Goal: Information Seeking & Learning: Learn about a topic

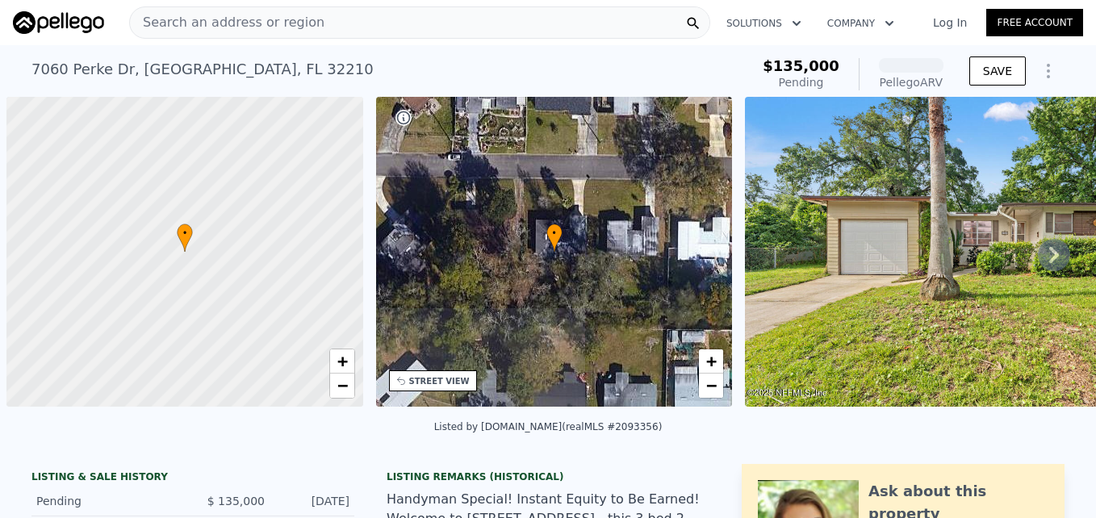
scroll to position [0, 6]
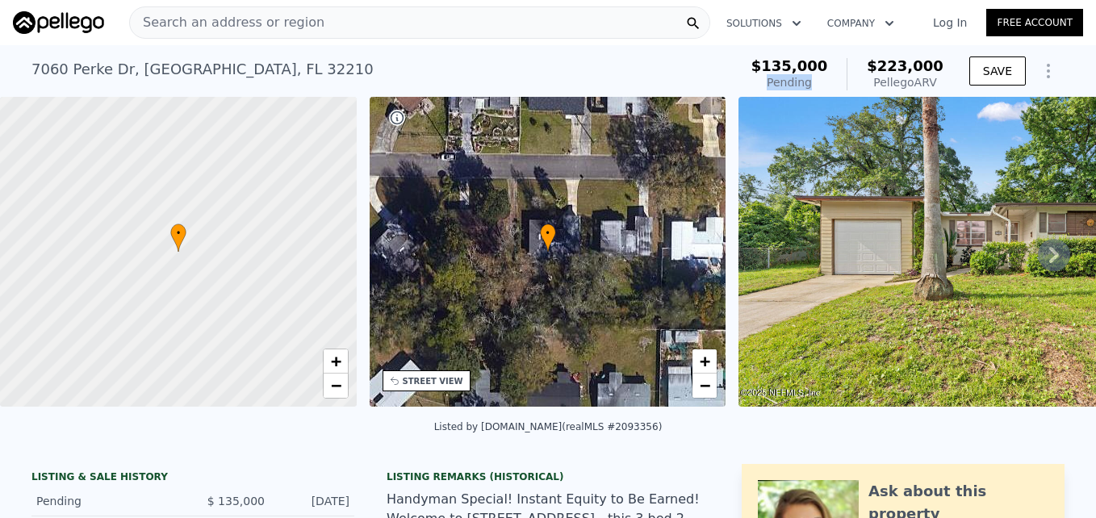
drag, startPoint x: 837, startPoint y: 87, endPoint x: 781, endPoint y: 91, distance: 56.7
click at [781, 91] on div "$135,000 Pending $223,000 Pellego ARV" at bounding box center [847, 74] width 205 height 45
click at [192, 23] on span "Search an address or region" at bounding box center [227, 22] width 195 height 19
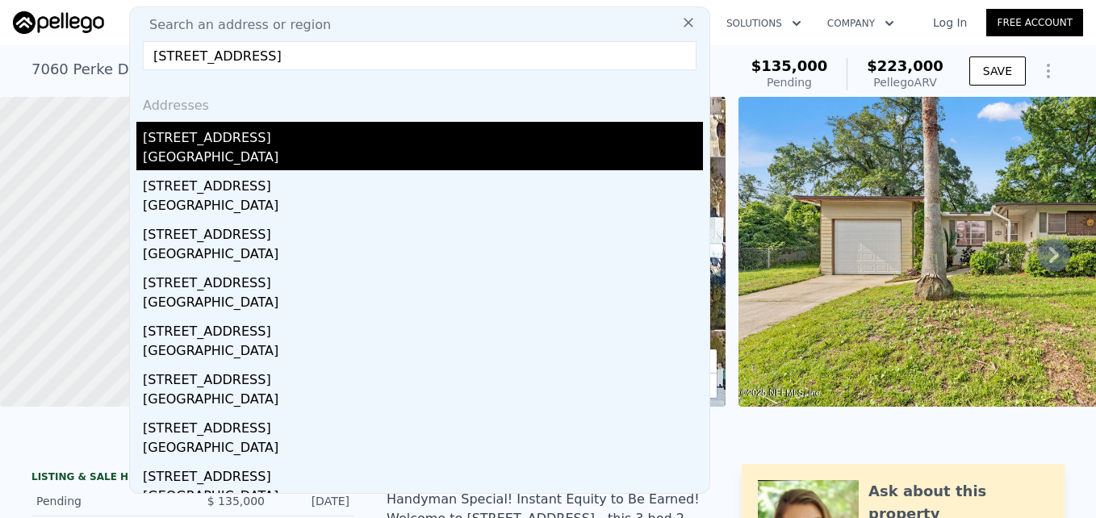
type input "[STREET_ADDRESS]"
click at [214, 141] on div "[STREET_ADDRESS]" at bounding box center [423, 135] width 560 height 26
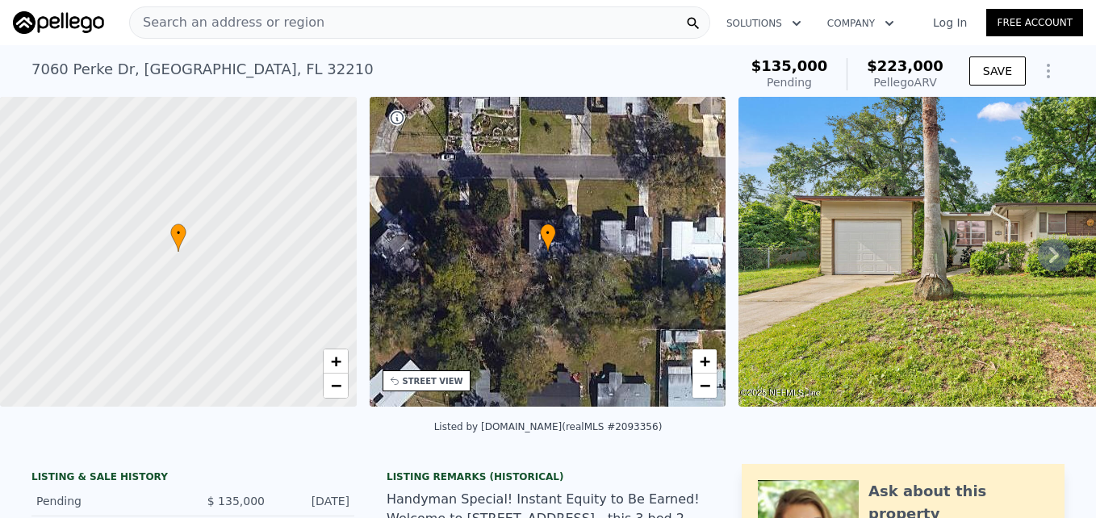
type input "4"
type input "1"
type input "2"
type input "1075"
type input "1540"
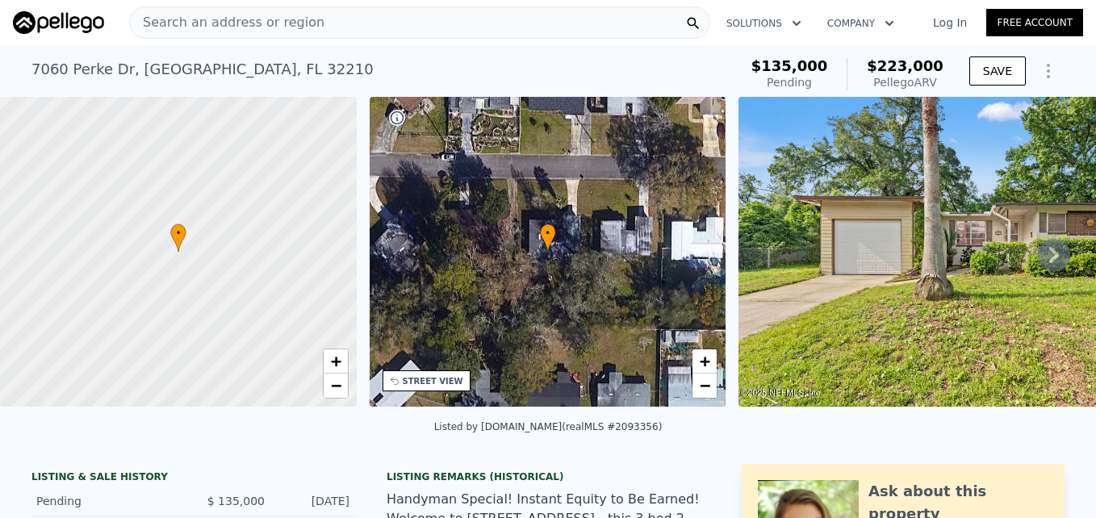
type input "13068"
type input "16552.8"
type input "$ 274,000"
type input "$ 118,875"
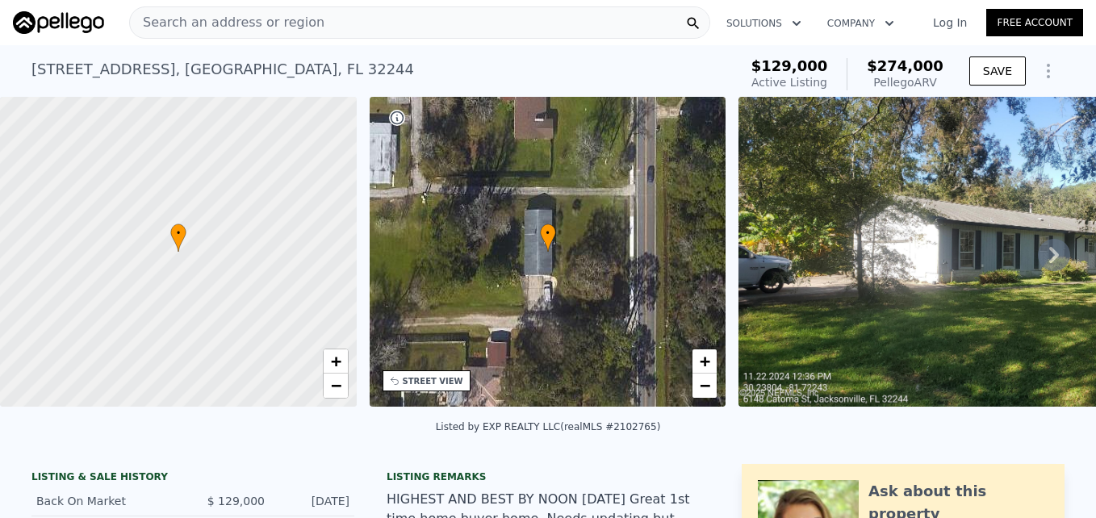
click at [822, 252] on img at bounding box center [1014, 252] width 551 height 310
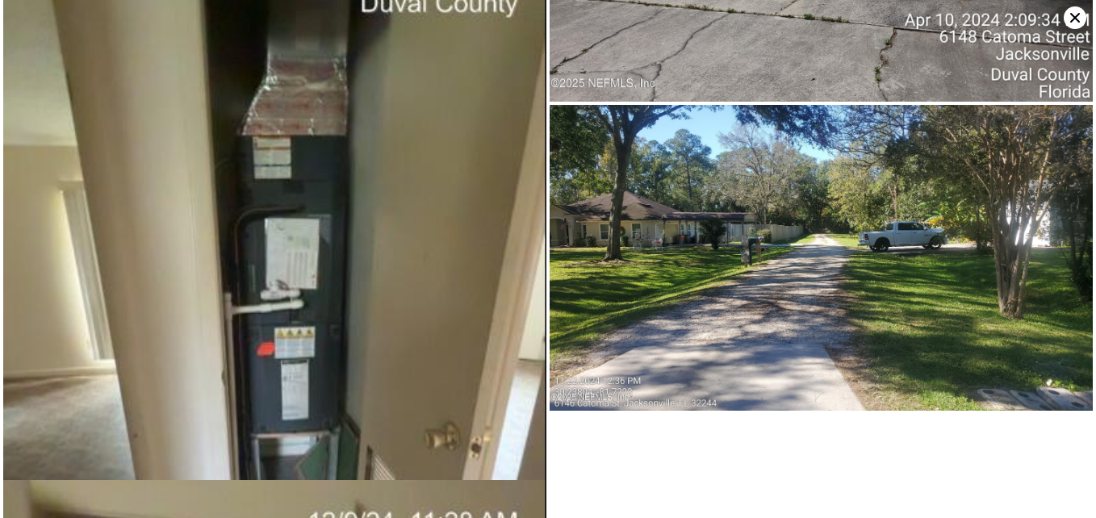
scroll to position [1646, 0]
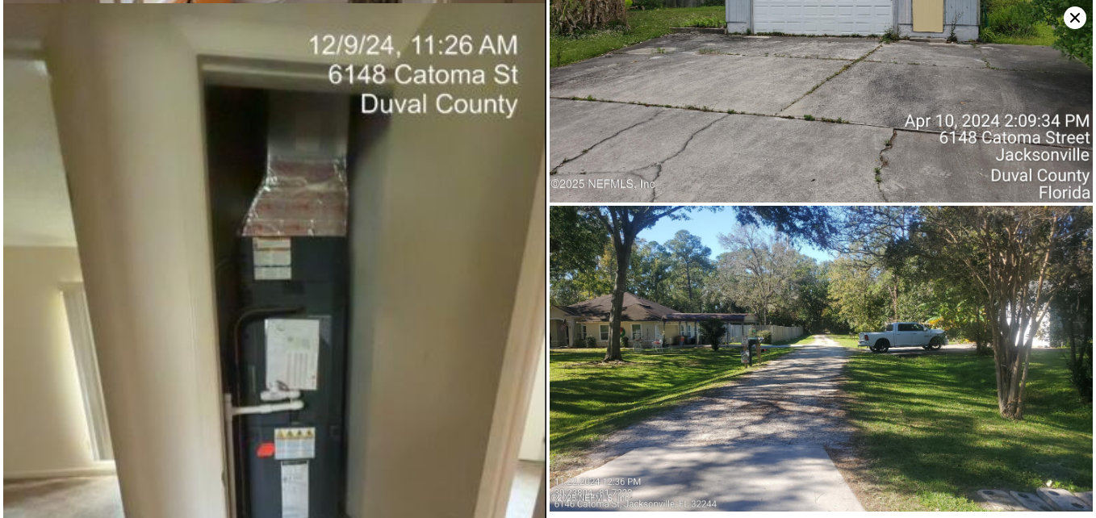
type input "5"
type input "1.5"
type input "2.5"
type input "1008"
type input "1620"
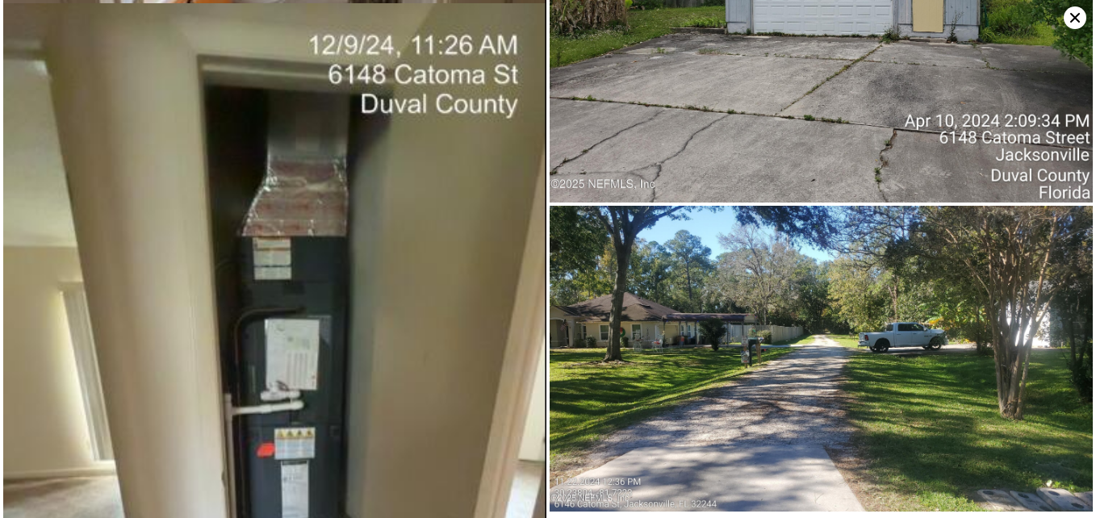
type input "7405.2"
type input "13068"
type input "$ 223,000"
type input "$ 65,339"
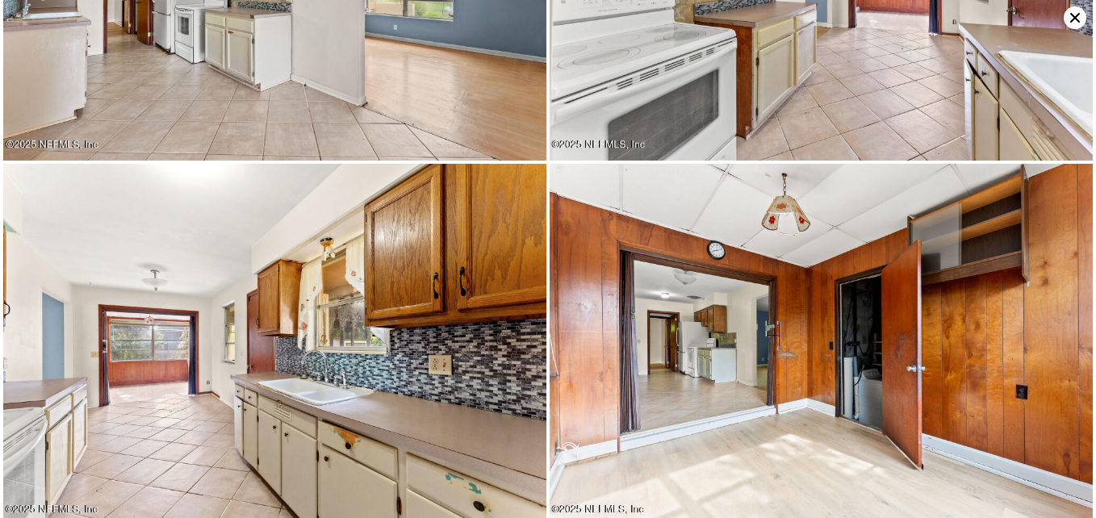
scroll to position [1444, 0]
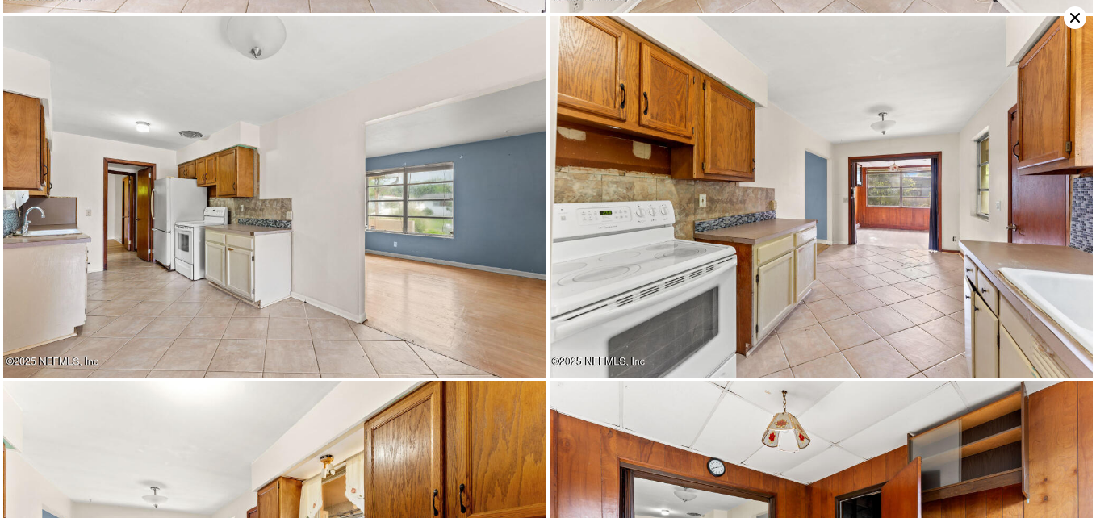
click at [1072, 17] on icon at bounding box center [1075, 17] width 23 height 23
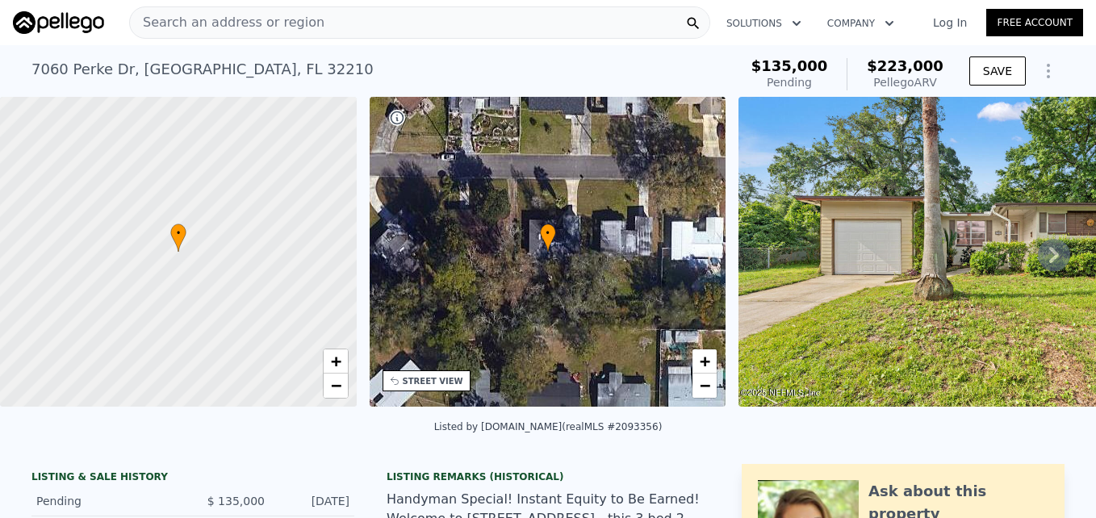
click at [271, 21] on span "Search an address or region" at bounding box center [227, 22] width 195 height 19
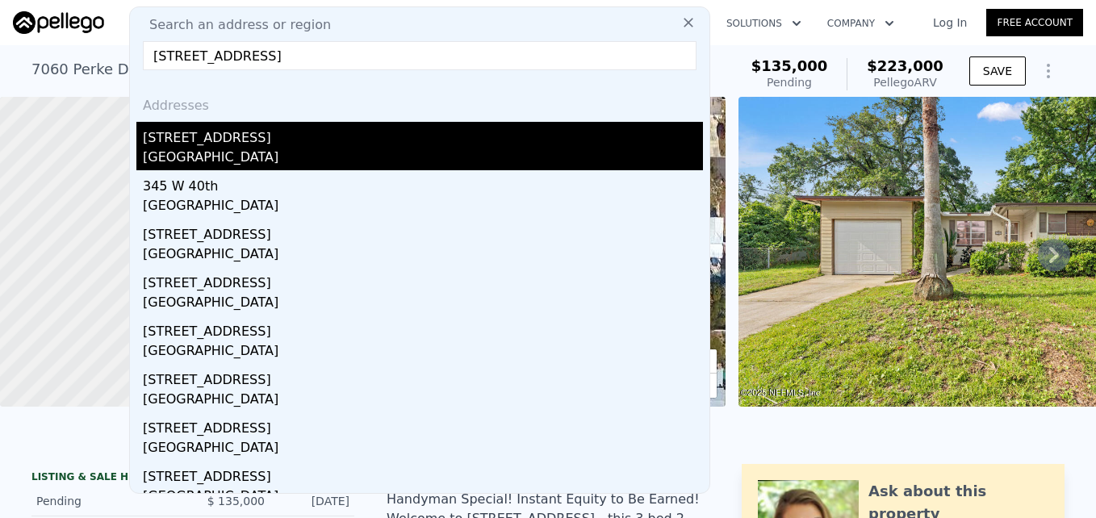
type input "[STREET_ADDRESS]"
click at [230, 151] on div "[GEOGRAPHIC_DATA]" at bounding box center [423, 159] width 560 height 23
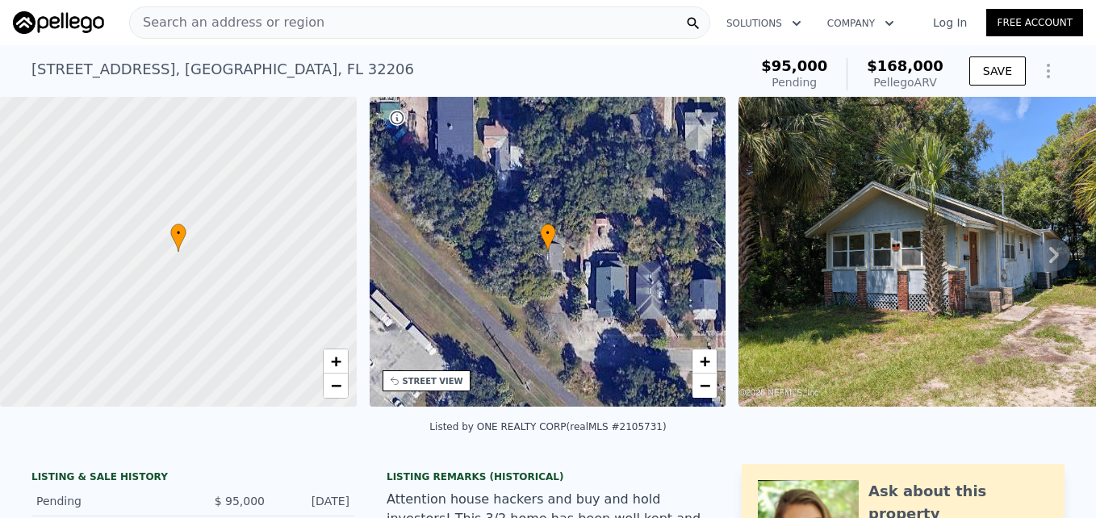
click at [912, 257] on img at bounding box center [945, 252] width 412 height 310
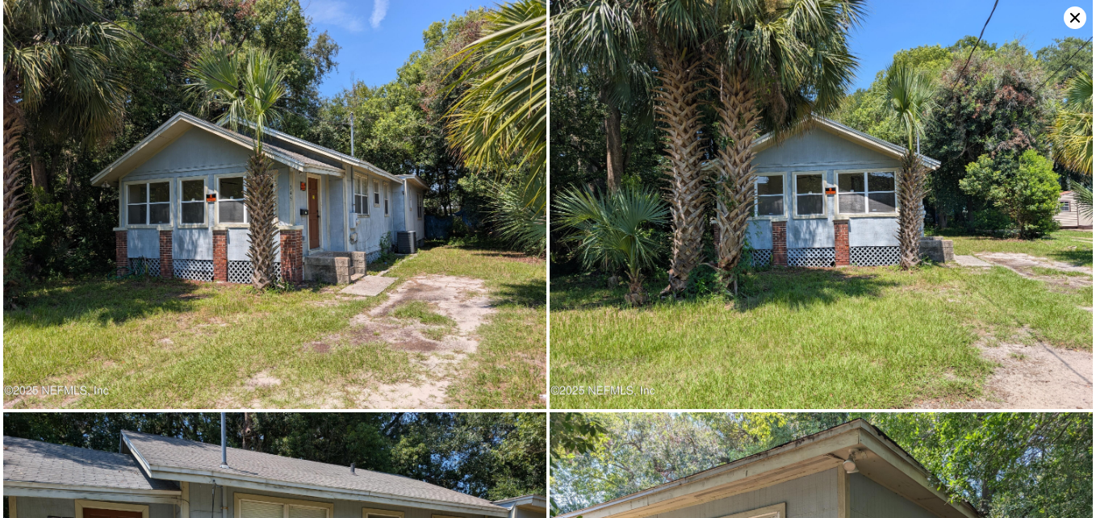
click at [1075, 16] on icon at bounding box center [1075, 17] width 23 height 23
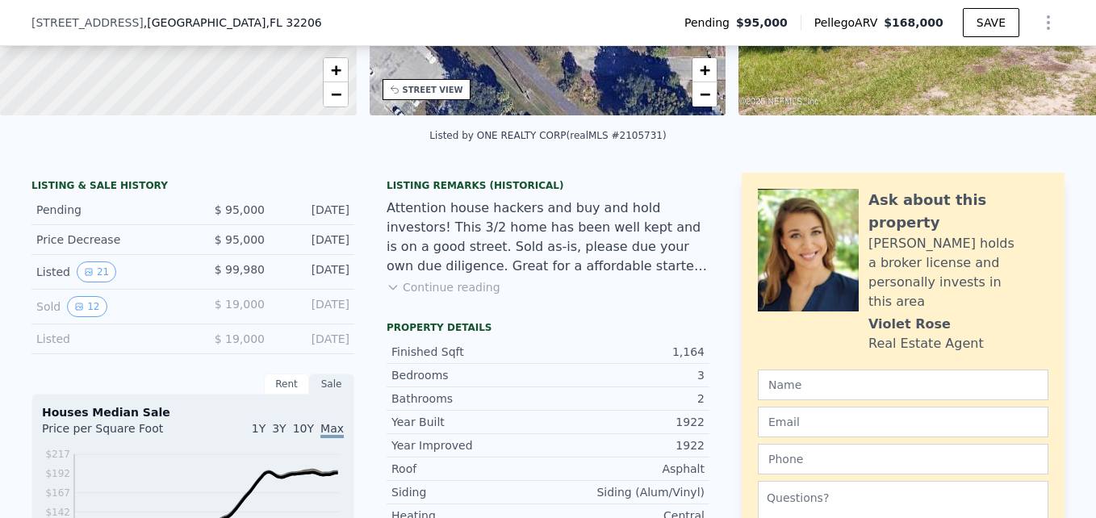
scroll to position [317, 0]
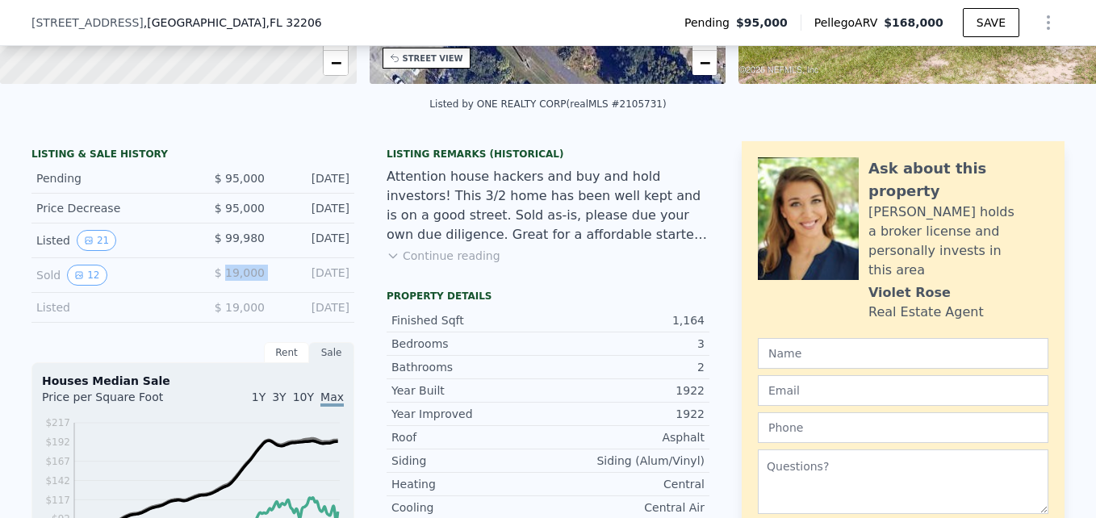
drag, startPoint x: 266, startPoint y: 284, endPoint x: 227, endPoint y: 297, distance: 40.9
click at [227, 293] on div "Sold 12 $ 19,000 [DATE]" at bounding box center [192, 275] width 323 height 35
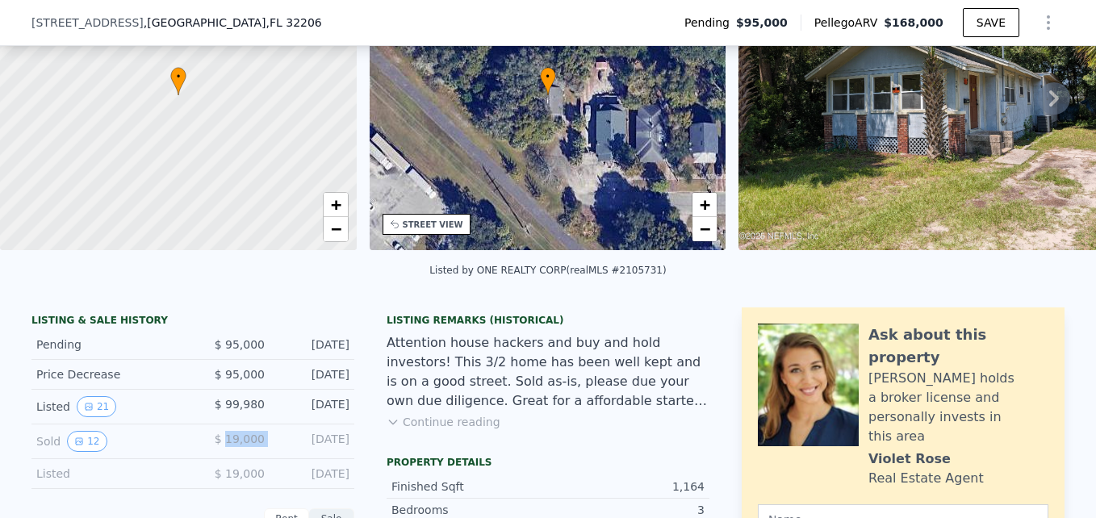
scroll to position [237, 0]
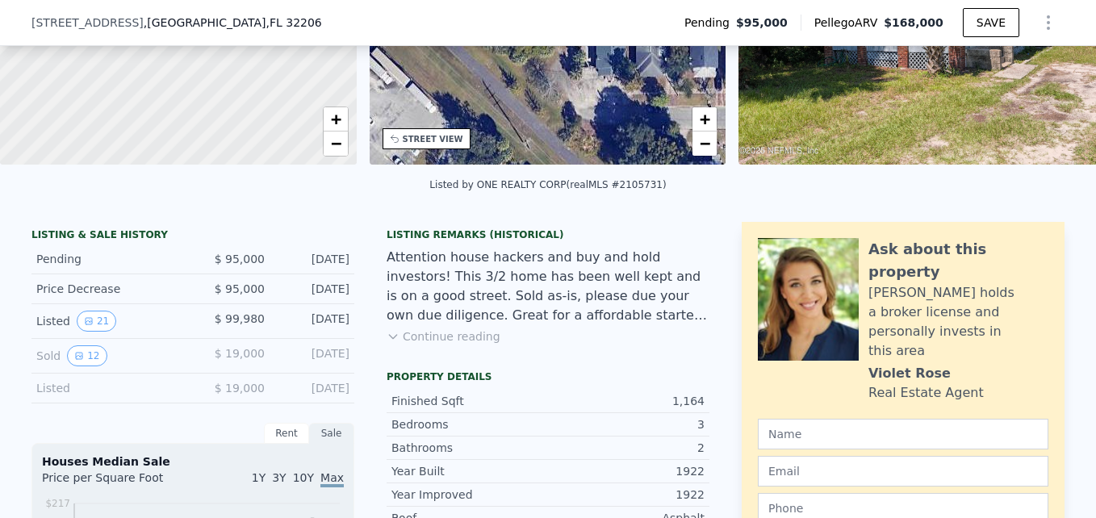
click at [296, 331] on div "[DATE]" at bounding box center [314, 321] width 72 height 21
click at [316, 297] on div "[DATE]" at bounding box center [314, 289] width 72 height 16
click at [320, 267] on div "[DATE]" at bounding box center [314, 259] width 72 height 16
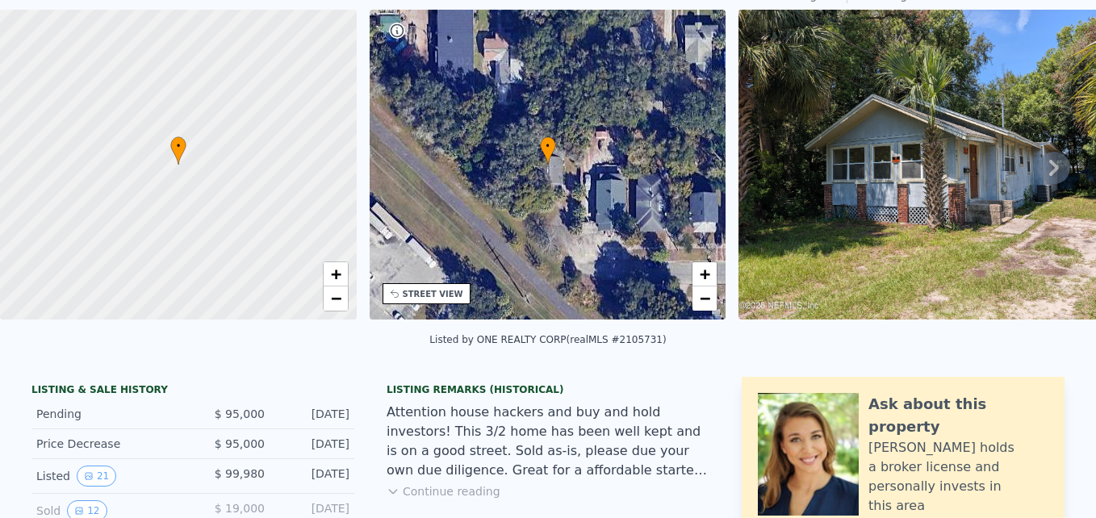
scroll to position [0, 0]
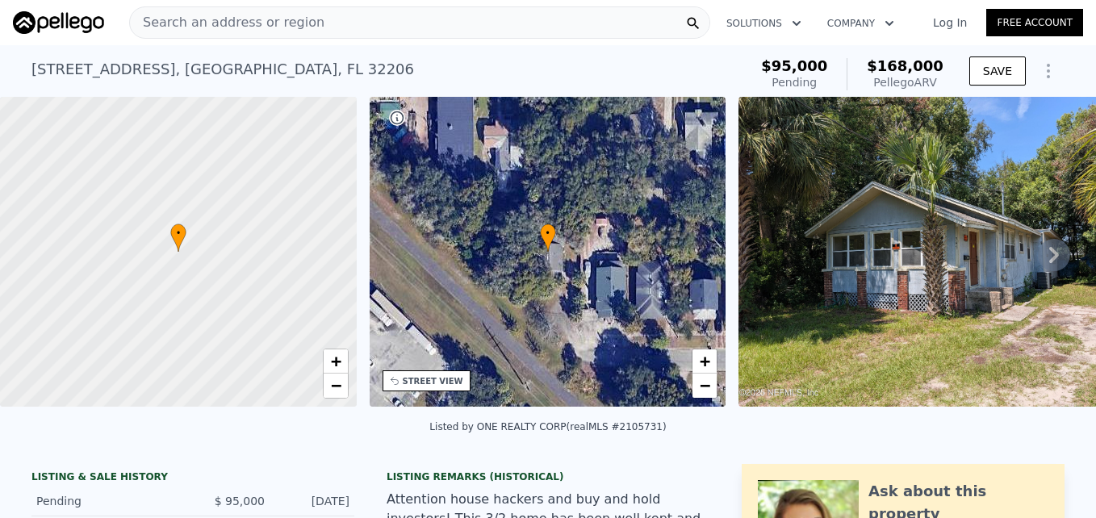
click at [238, 22] on span "Search an address or region" at bounding box center [227, 22] width 195 height 19
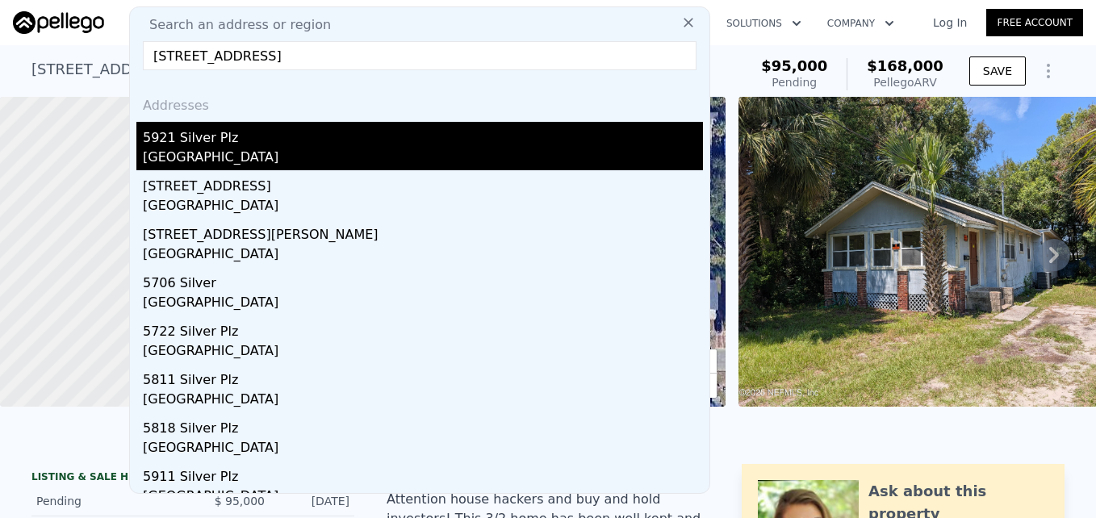
type input "[STREET_ADDRESS]"
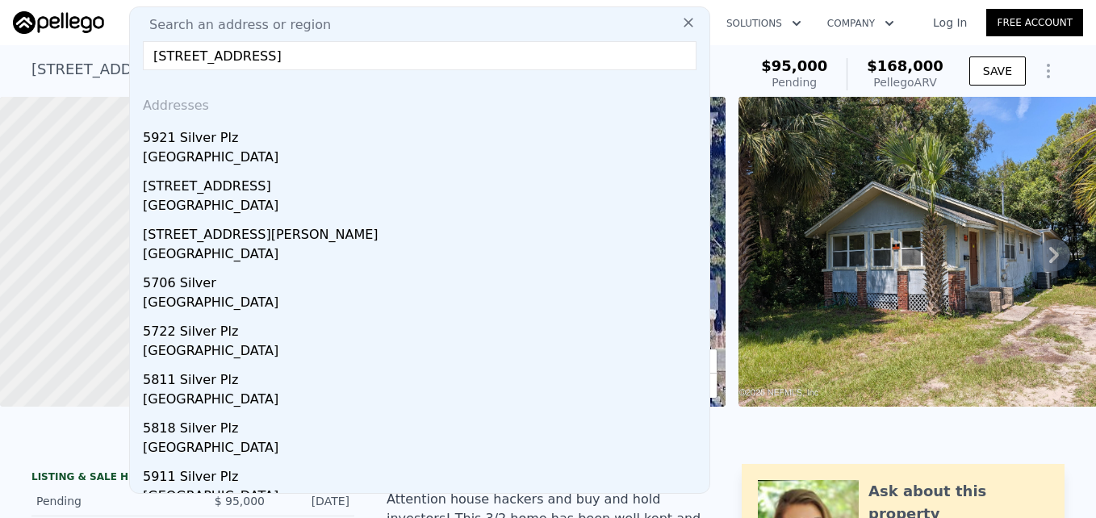
click at [195, 138] on div "5921 Silver Plz" at bounding box center [423, 135] width 560 height 26
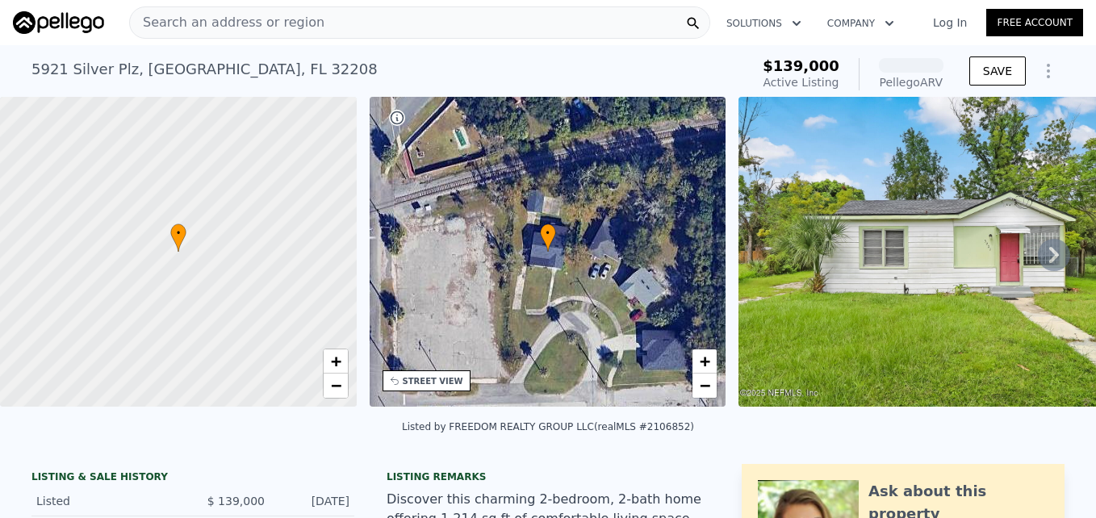
click at [860, 249] on img at bounding box center [933, 252] width 388 height 310
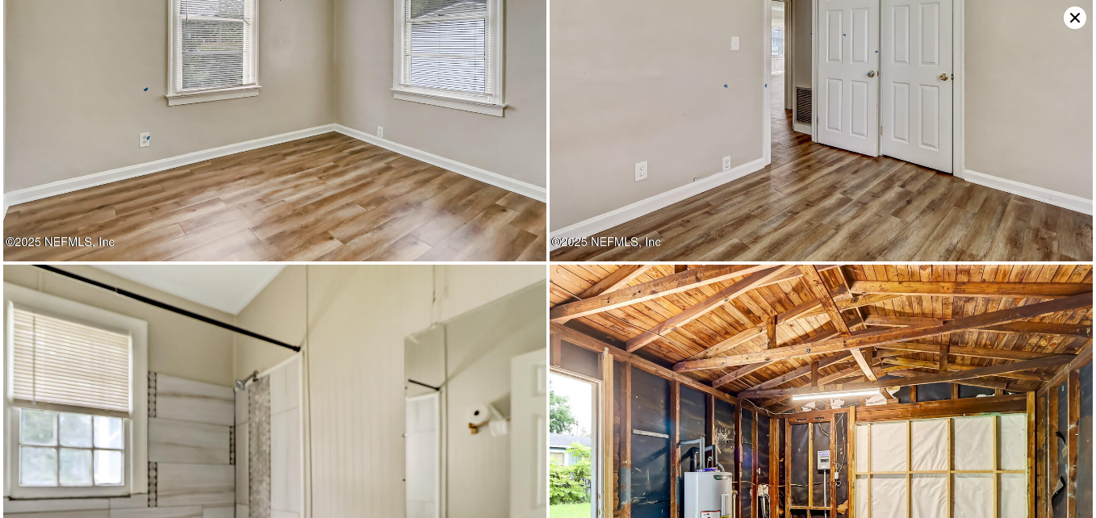
scroll to position [5630, 0]
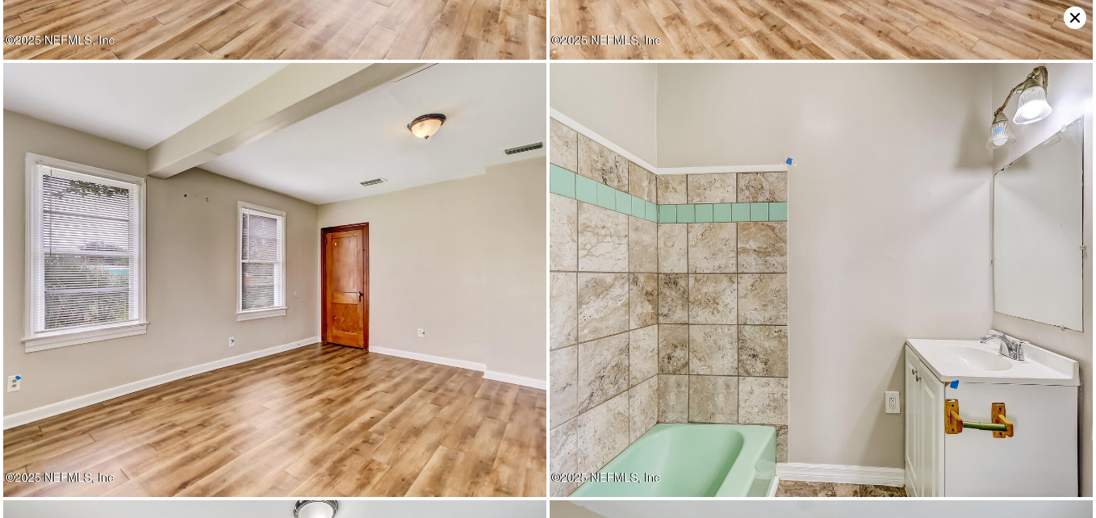
click at [1073, 18] on icon at bounding box center [1075, 17] width 23 height 23
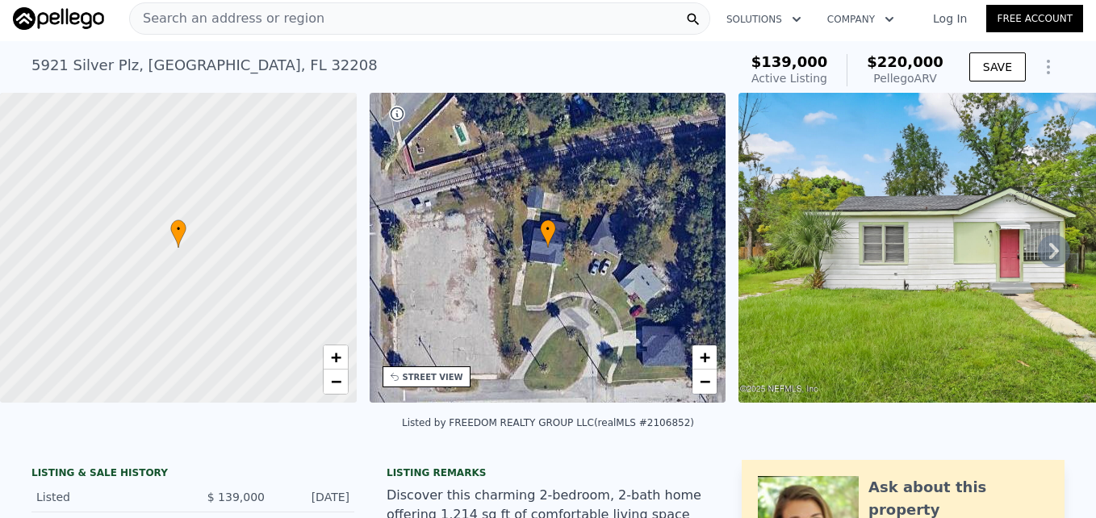
scroll to position [0, 0]
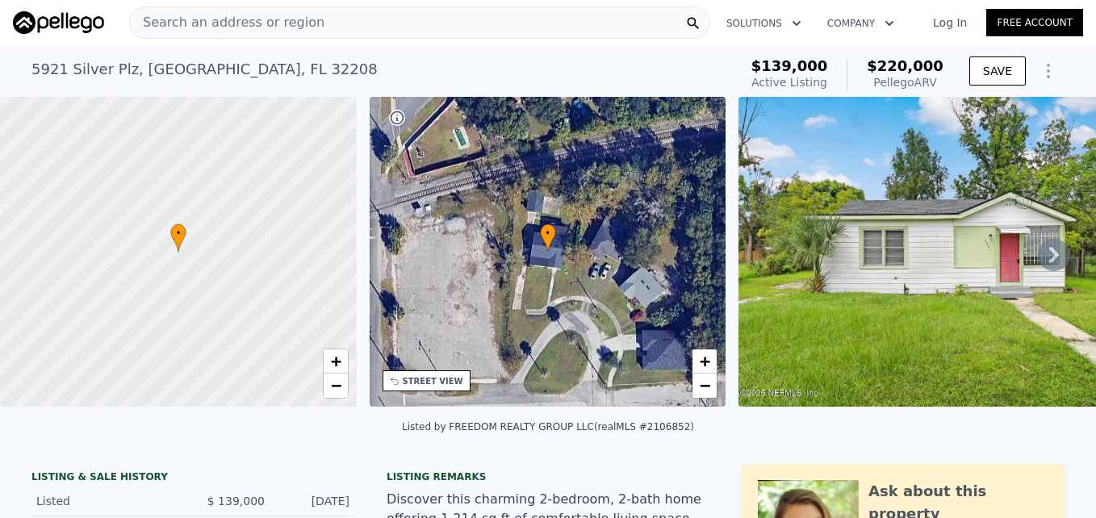
click at [243, 27] on span "Search an address or region" at bounding box center [227, 22] width 195 height 19
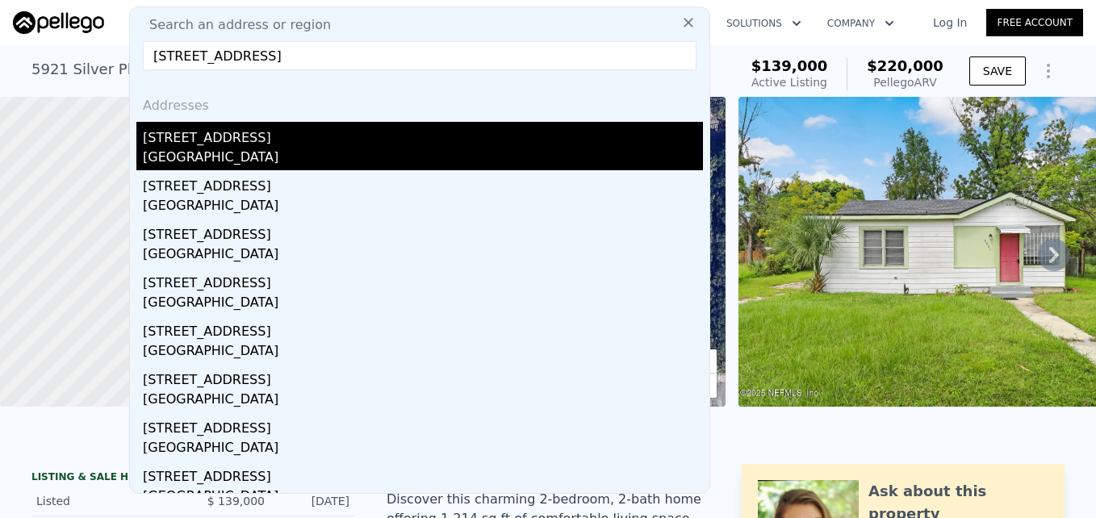
type input "[STREET_ADDRESS]"
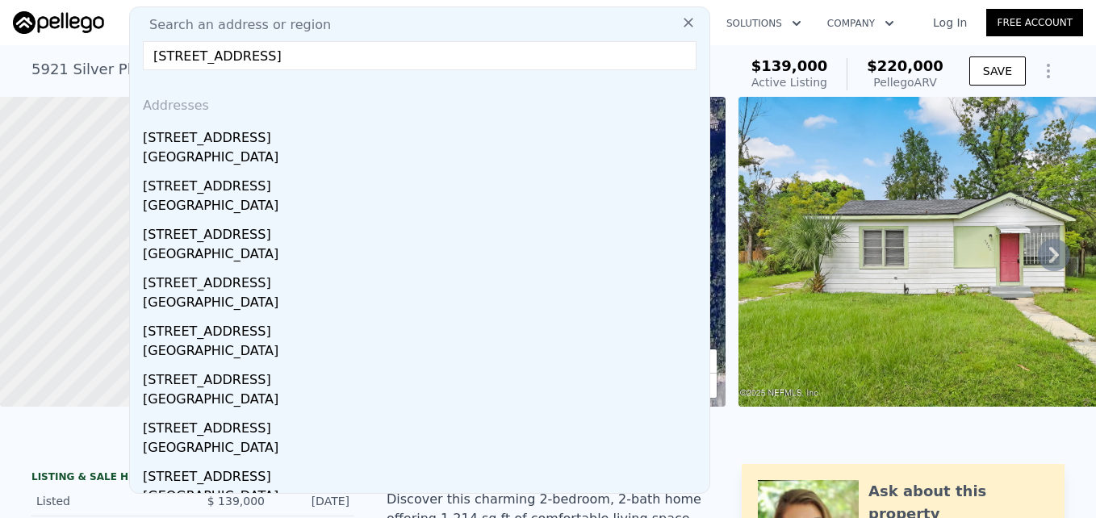
drag, startPoint x: 202, startPoint y: 158, endPoint x: 190, endPoint y: 171, distance: 17.7
click at [200, 160] on div "[GEOGRAPHIC_DATA]" at bounding box center [423, 159] width 560 height 23
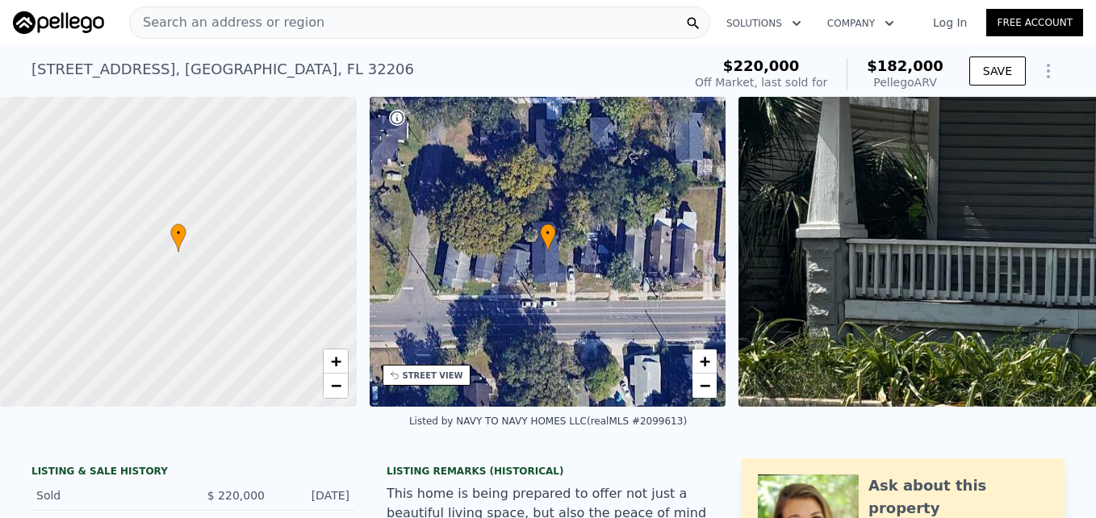
click at [313, 24] on div "Search an address or region" at bounding box center [419, 22] width 581 height 32
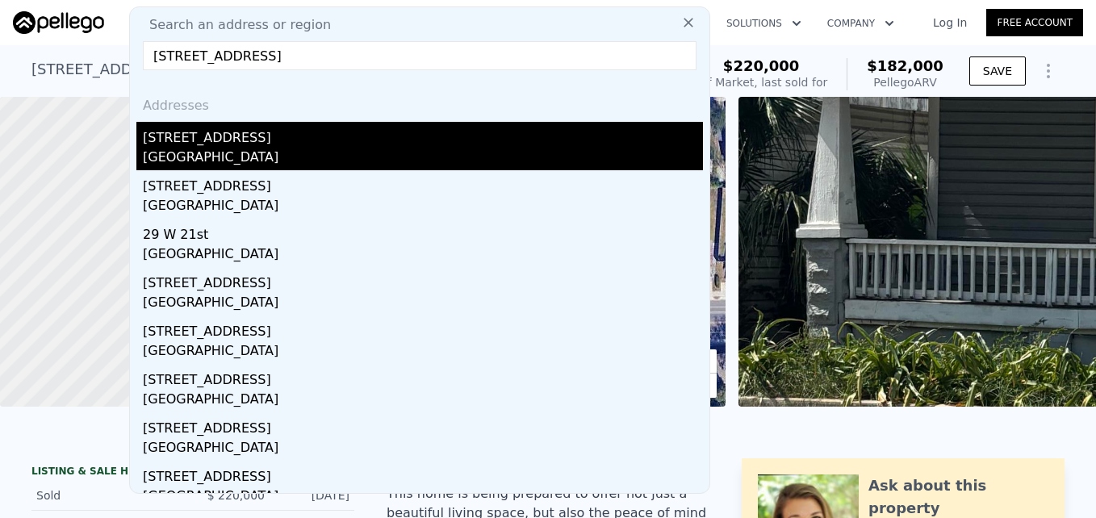
type input "[STREET_ADDRESS]"
click at [187, 149] on div "[GEOGRAPHIC_DATA]" at bounding box center [423, 159] width 560 height 23
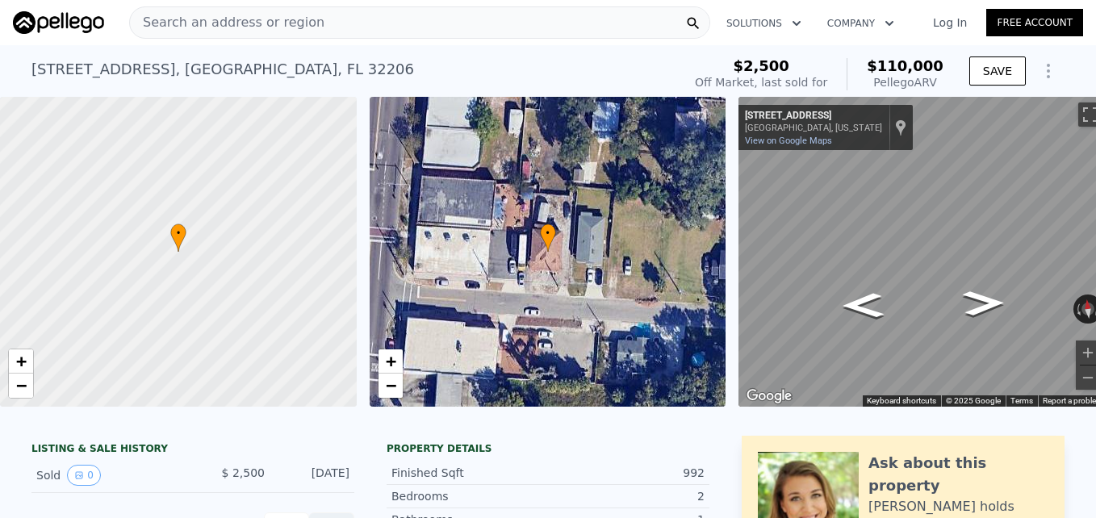
click at [180, 23] on span "Search an address or region" at bounding box center [227, 22] width 195 height 19
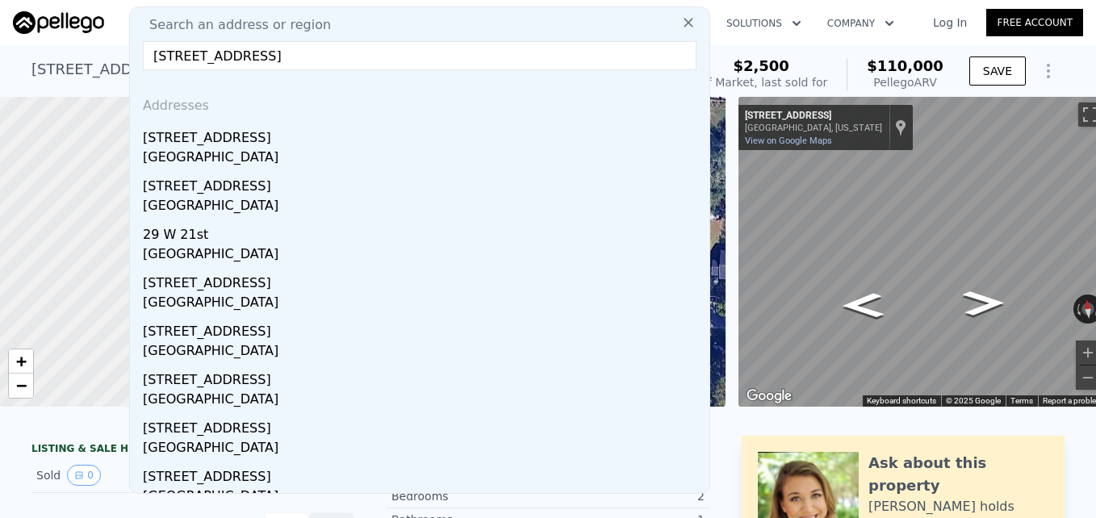
click at [169, 58] on input "[STREET_ADDRESS]" at bounding box center [420, 55] width 554 height 29
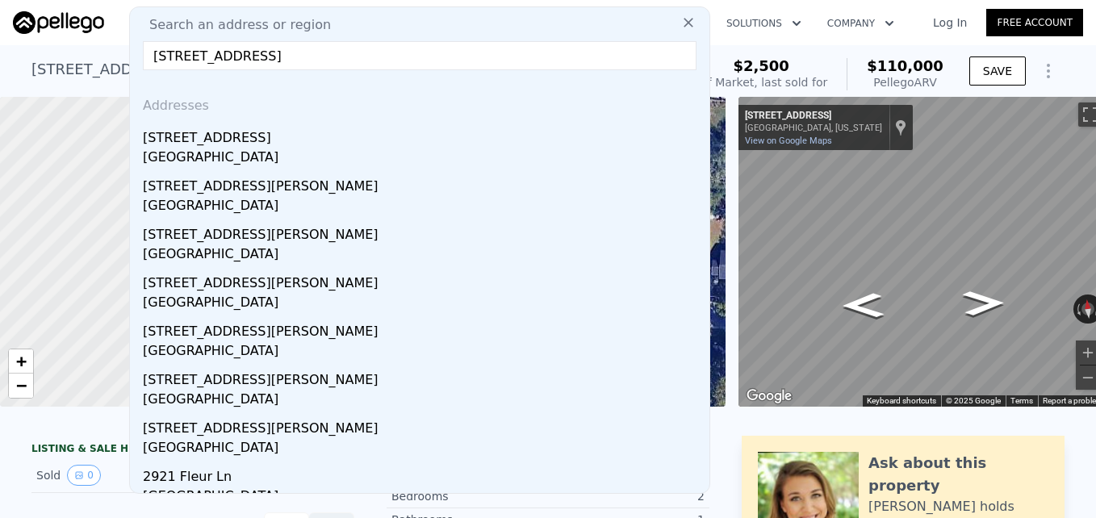
click at [394, 52] on input "[STREET_ADDRESS]" at bounding box center [420, 55] width 554 height 29
click at [239, 61] on input "[STREET_ADDRESS]" at bounding box center [420, 55] width 554 height 29
type input "[STREET_ADDRESS]"
click at [407, 52] on input "[STREET_ADDRESS]" at bounding box center [420, 55] width 554 height 29
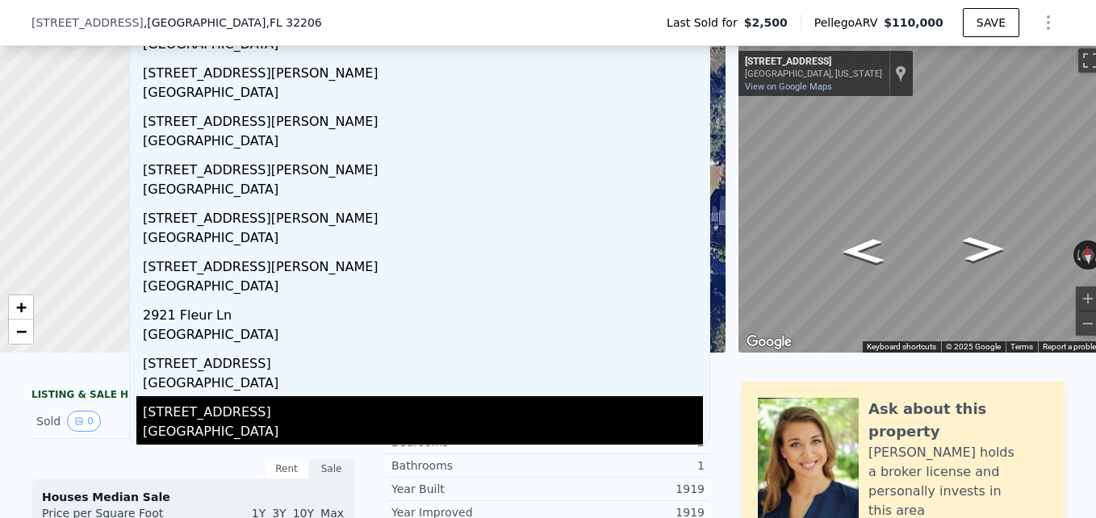
scroll to position [81, 0]
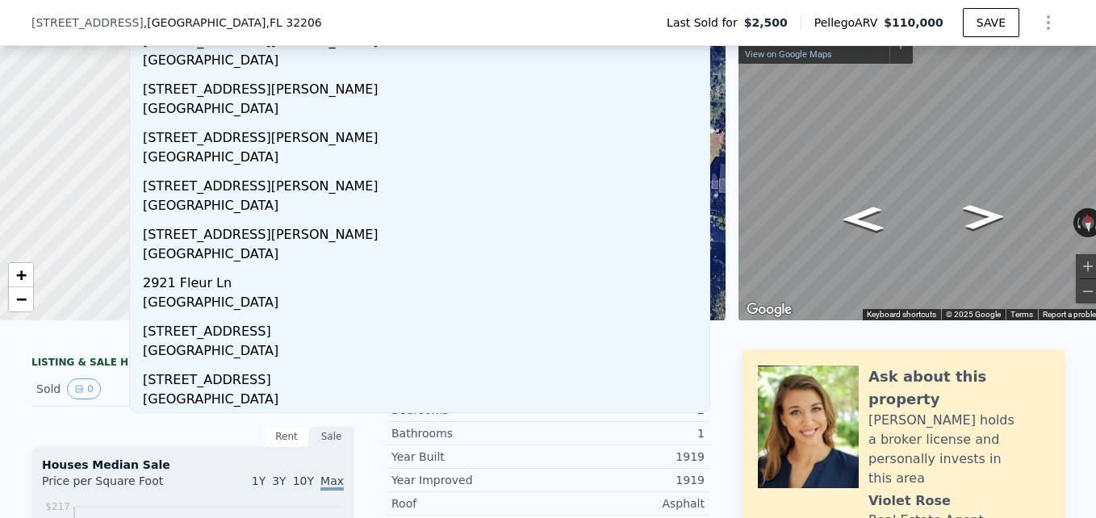
click at [266, 24] on span ", FL 32206" at bounding box center [294, 22] width 56 height 13
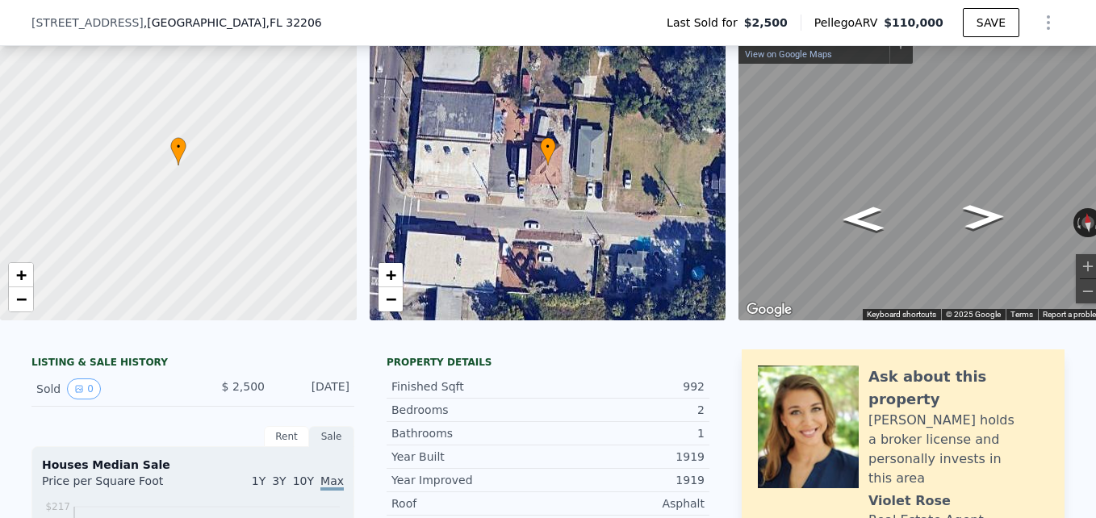
click at [219, 25] on div "[STREET_ADDRESS] Last Sold for $2,500 Pellego ARV $110,000 SAVE" at bounding box center [547, 22] width 1033 height 45
click at [266, 23] on span ", FL 32206" at bounding box center [294, 22] width 56 height 13
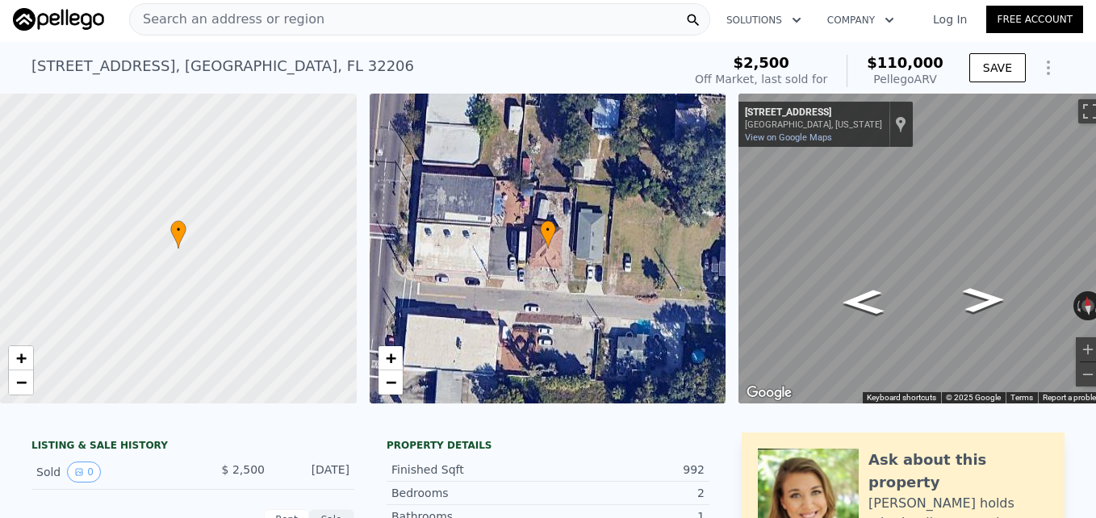
scroll to position [0, 0]
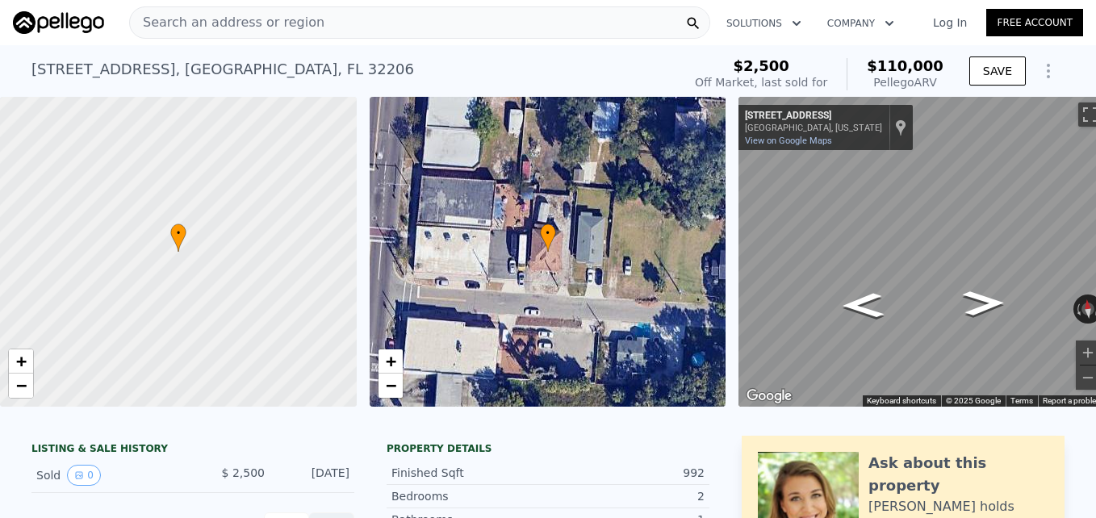
click at [237, 10] on div "Search an address or region" at bounding box center [227, 22] width 195 height 31
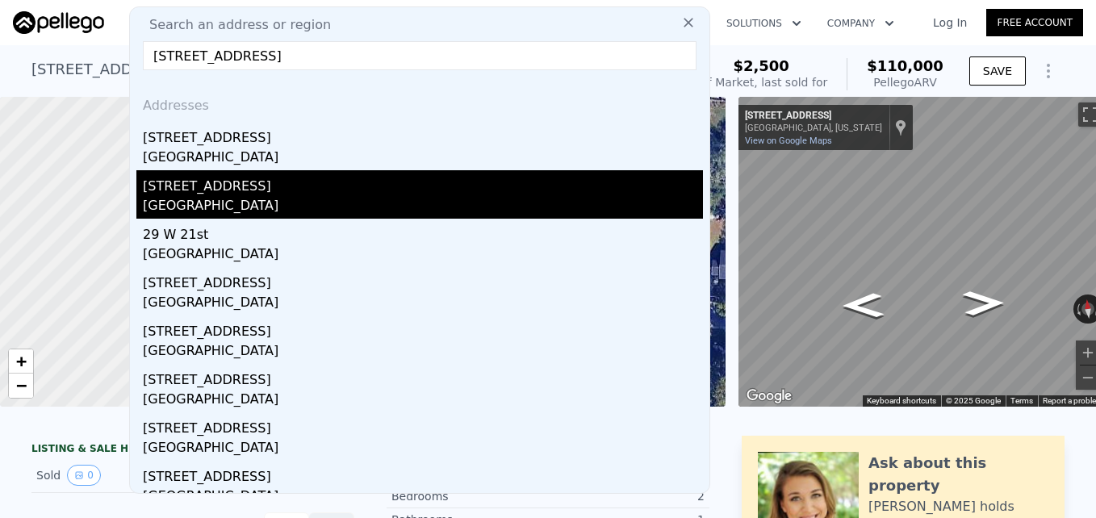
type input "[STREET_ADDRESS]"
click at [187, 204] on div "[GEOGRAPHIC_DATA]" at bounding box center [423, 207] width 560 height 23
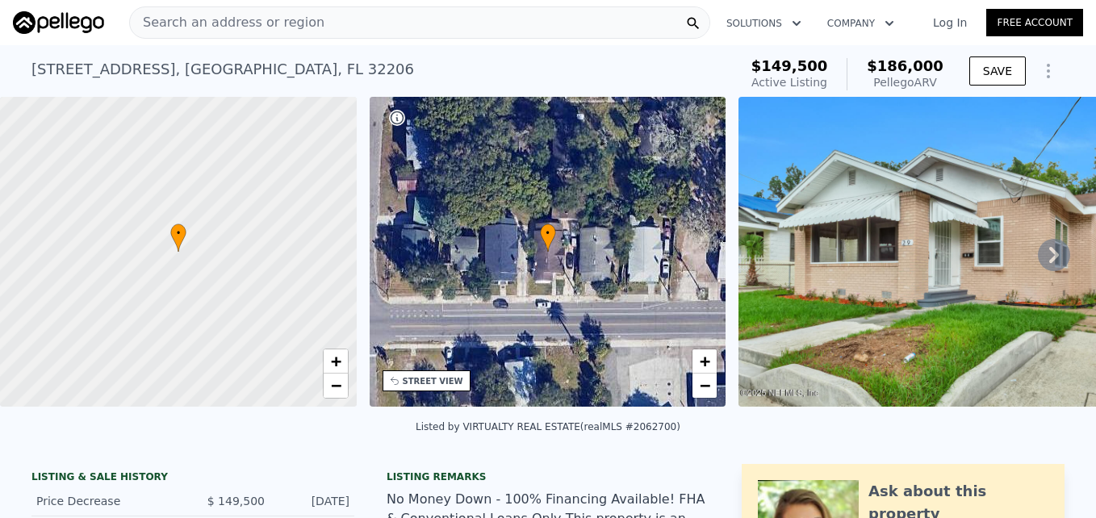
click at [893, 263] on img at bounding box center [972, 252] width 466 height 310
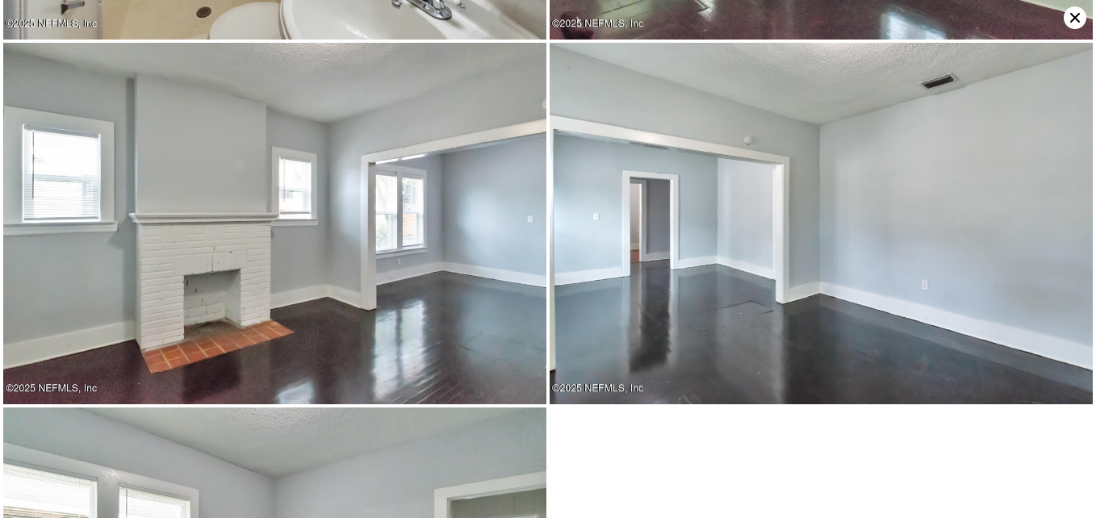
scroll to position [1442, 0]
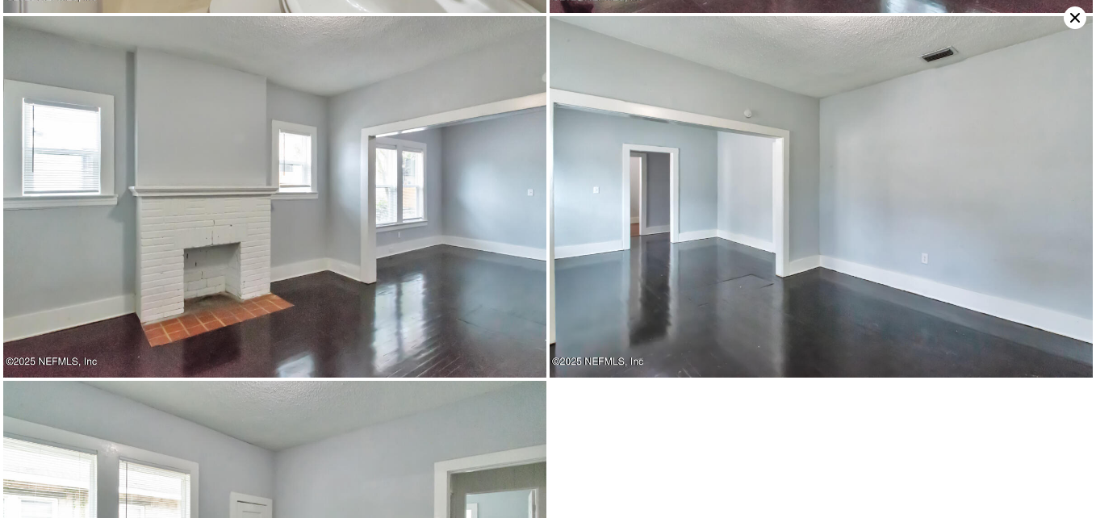
click at [1070, 20] on icon at bounding box center [1075, 17] width 23 height 23
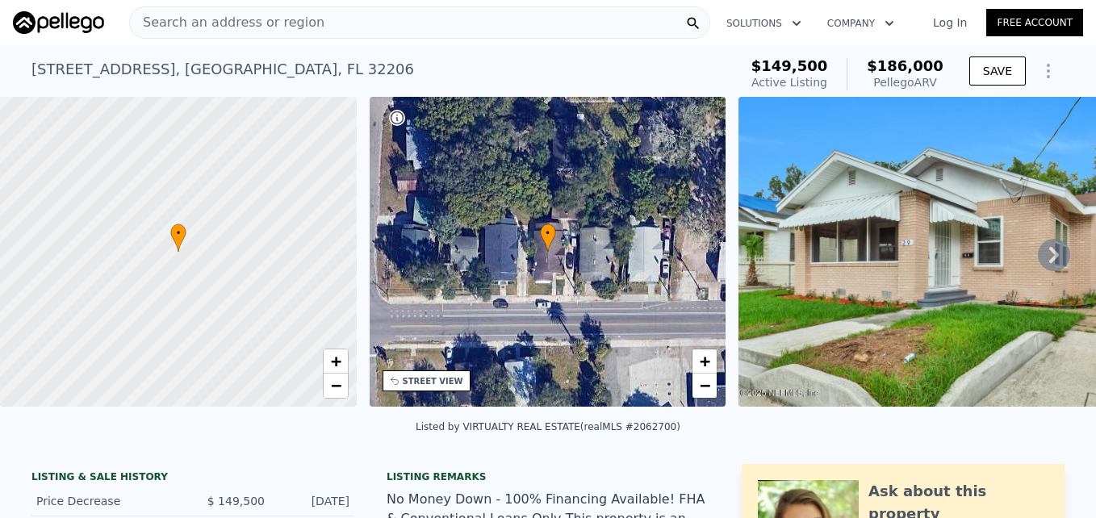
click at [337, 5] on div "Search an address or region Solutions Company Open main menu Log In Free Account" at bounding box center [548, 22] width 1071 height 39
click at [337, 19] on div "Search an address or region" at bounding box center [419, 22] width 581 height 32
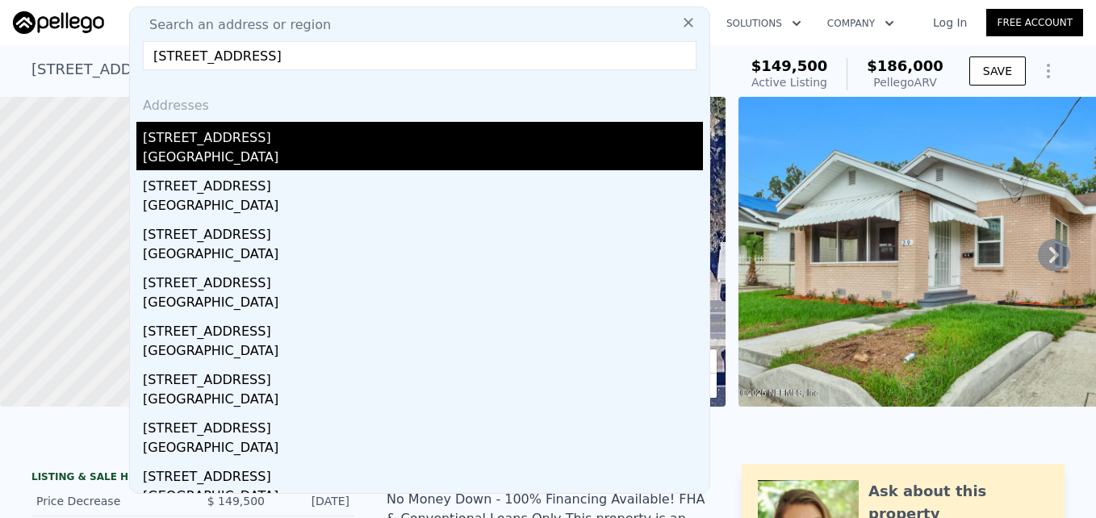
type input "[STREET_ADDRESS]"
click at [188, 146] on div "[STREET_ADDRESS]" at bounding box center [423, 135] width 560 height 26
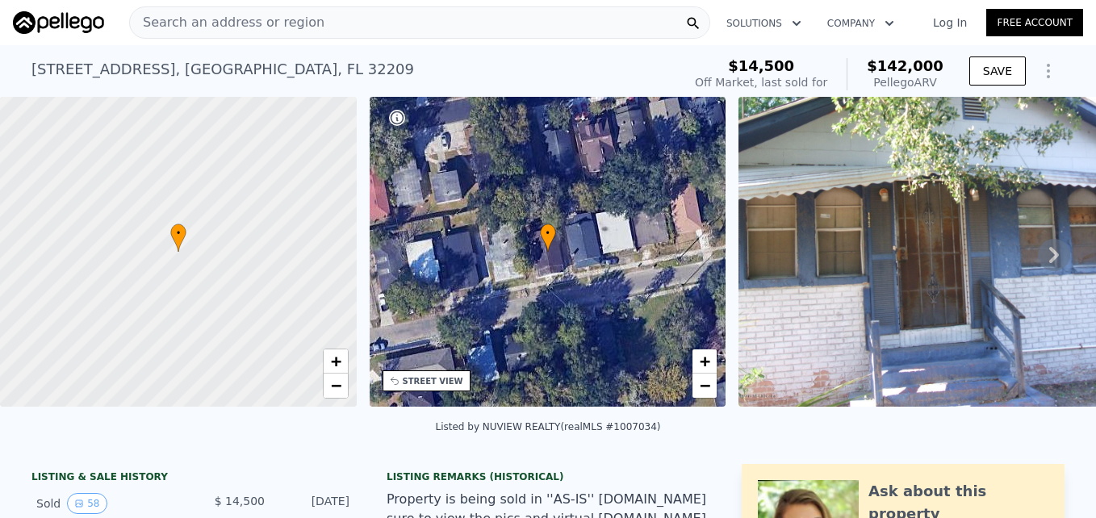
click at [887, 181] on img at bounding box center [945, 252] width 413 height 310
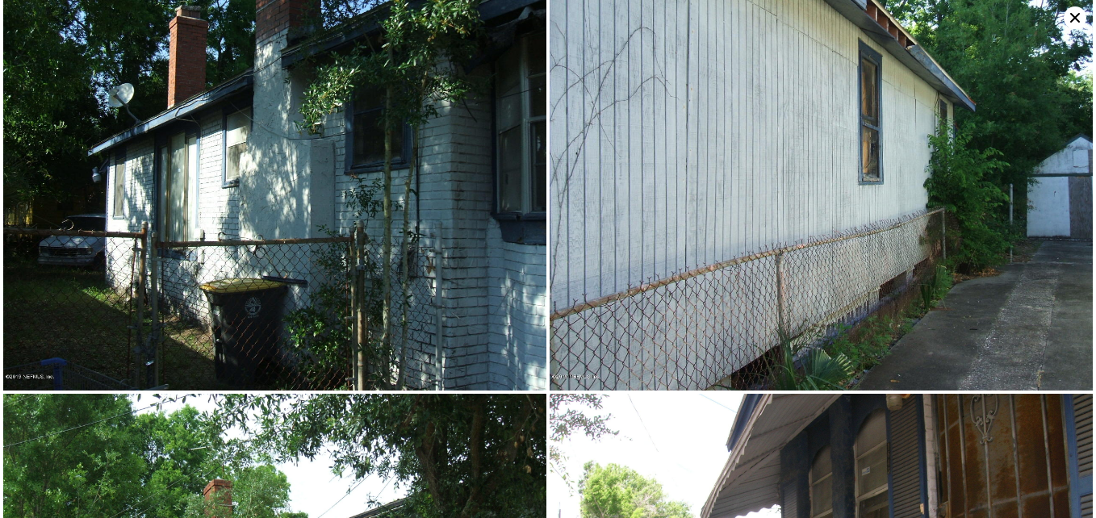
scroll to position [1218, 0]
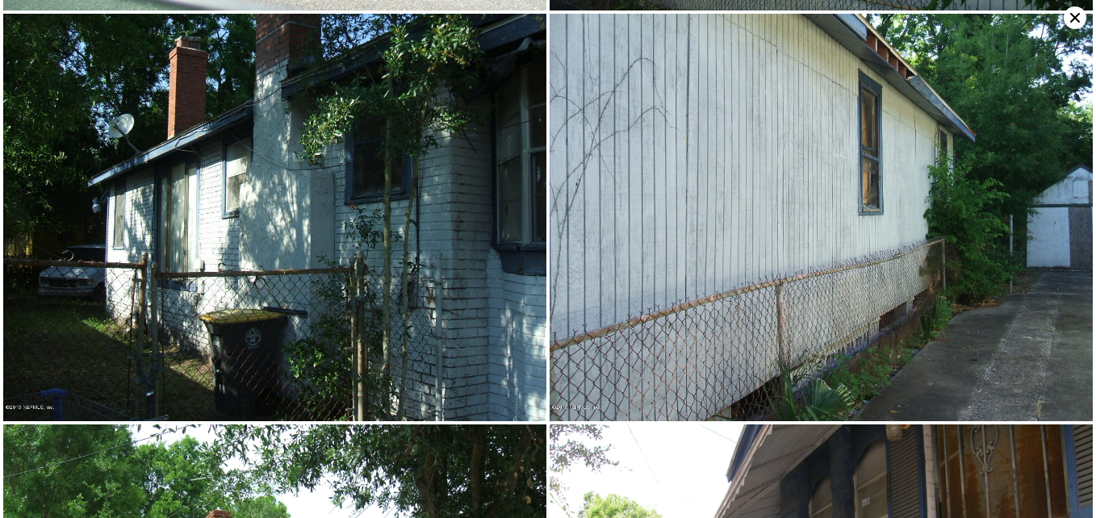
click at [1071, 16] on icon at bounding box center [1075, 17] width 23 height 23
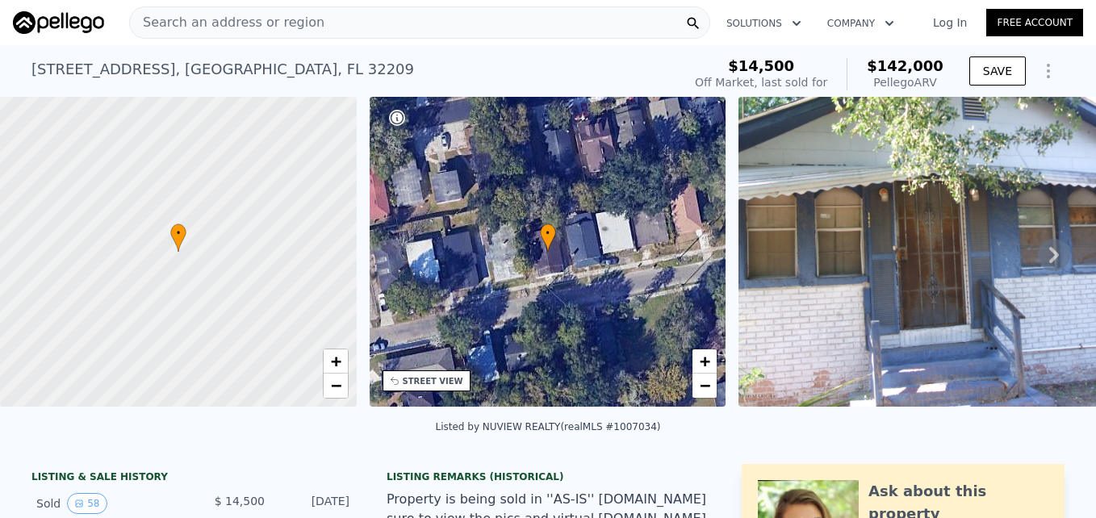
click at [299, 12] on div "Search an address or region" at bounding box center [227, 22] width 195 height 31
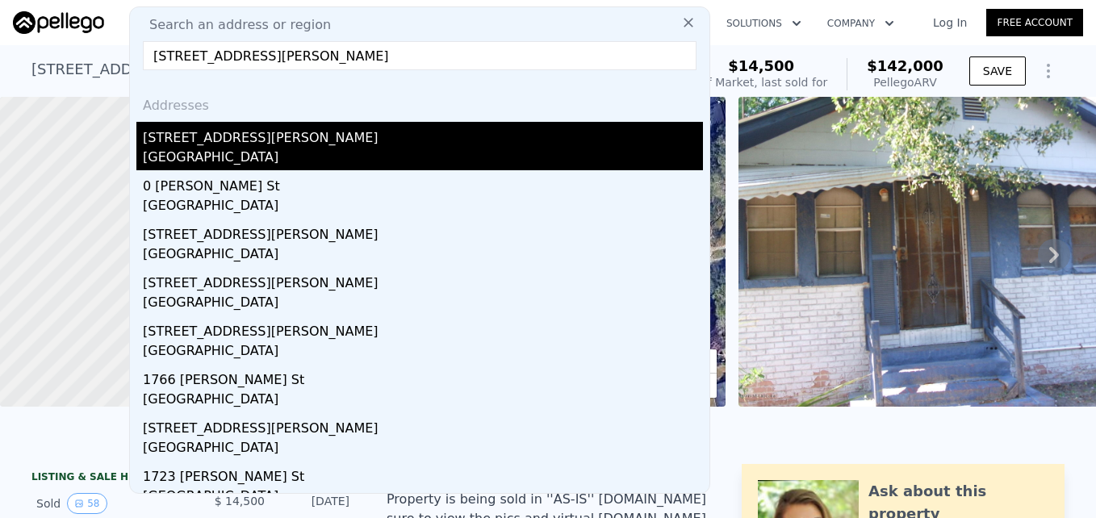
type input "[STREET_ADDRESS][PERSON_NAME]"
click at [220, 144] on div "[STREET_ADDRESS][PERSON_NAME]" at bounding box center [423, 135] width 560 height 26
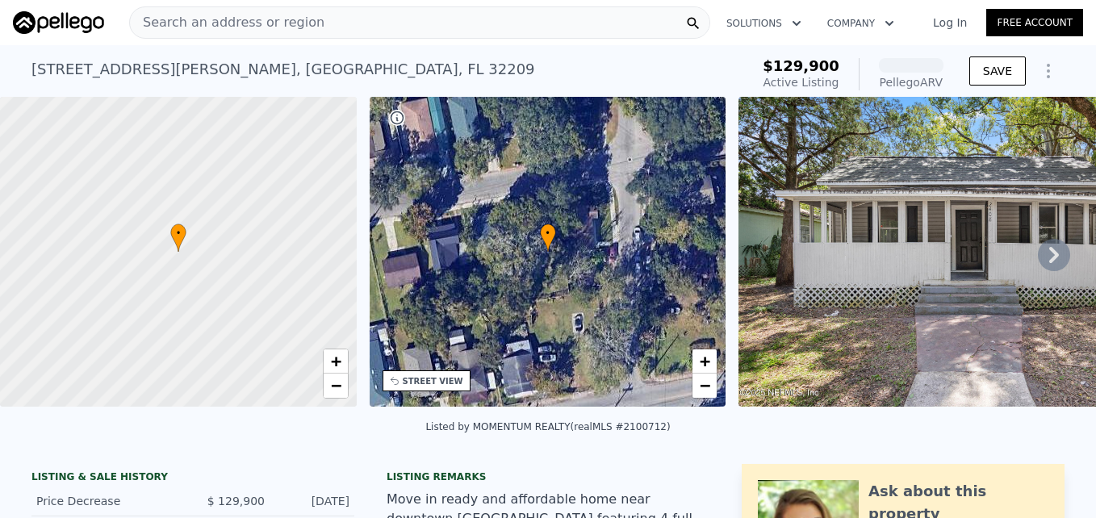
click at [920, 286] on img at bounding box center [971, 252] width 465 height 310
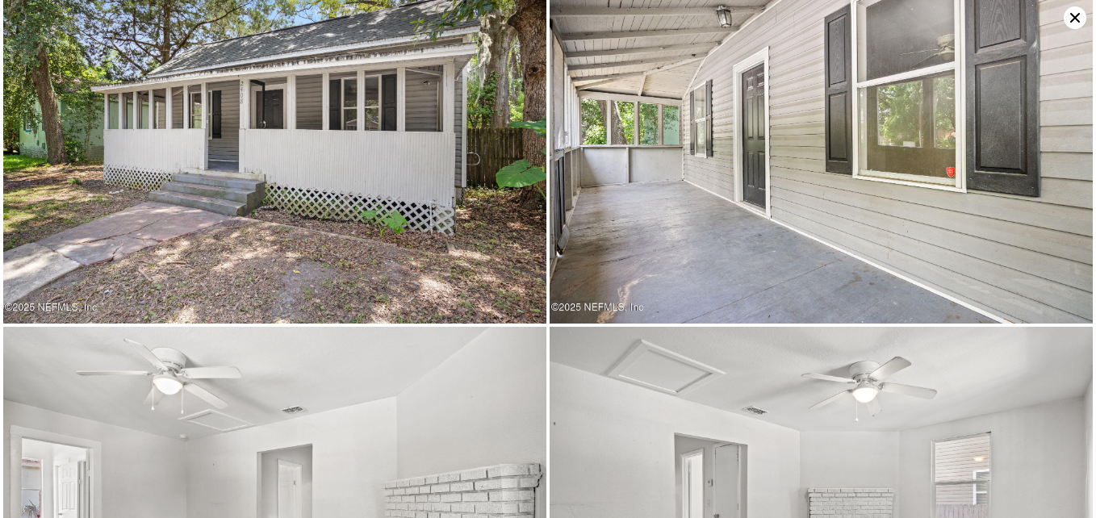
scroll to position [362, 0]
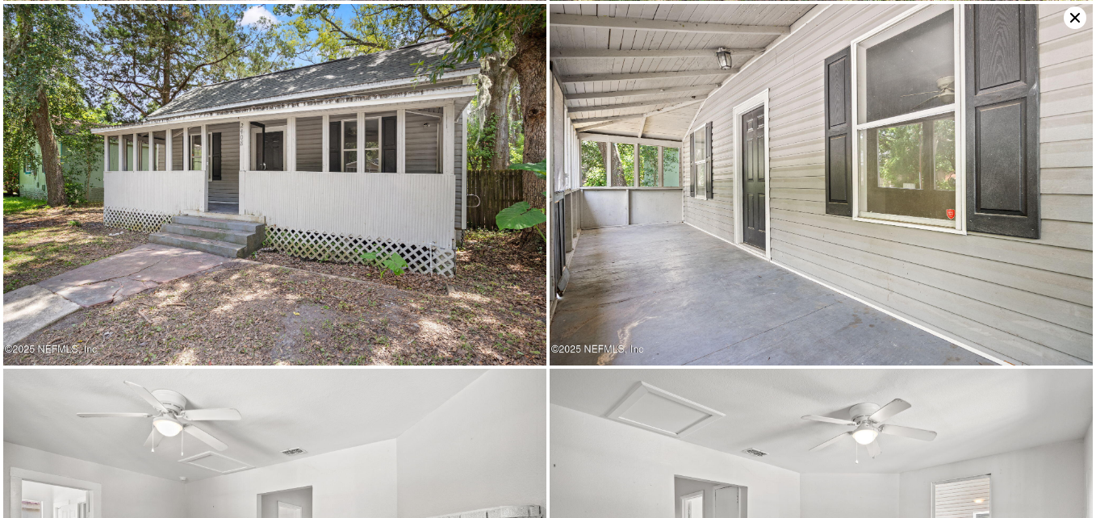
click at [1068, 19] on icon at bounding box center [1075, 17] width 23 height 23
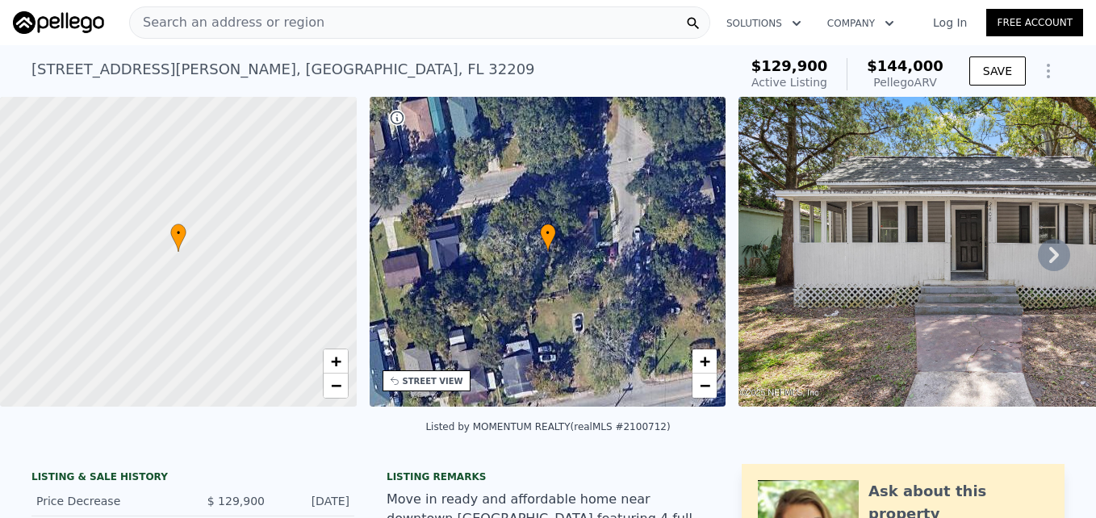
click at [297, 23] on span "Search an address or region" at bounding box center [227, 22] width 195 height 19
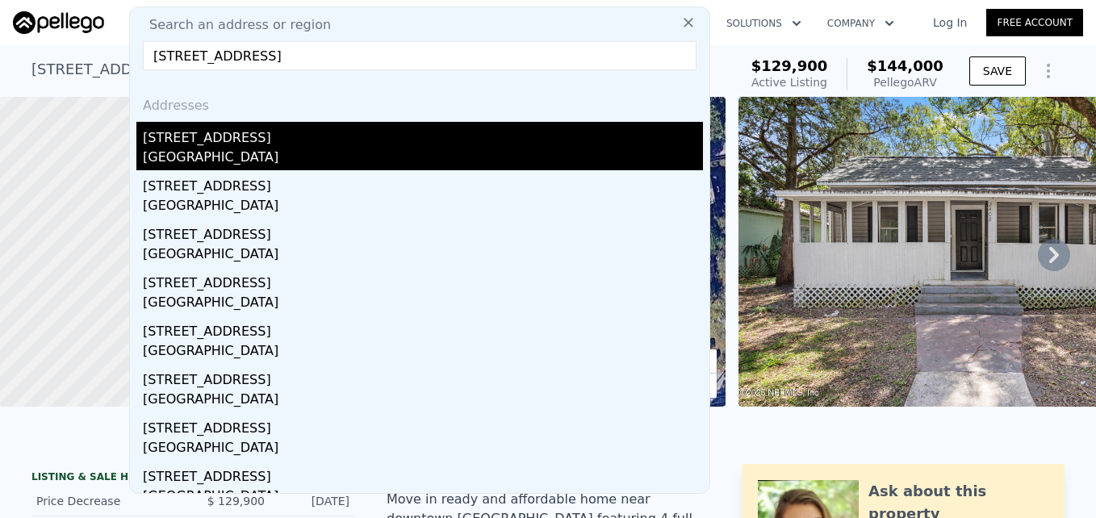
type input "[STREET_ADDRESS]"
click at [203, 152] on div "[GEOGRAPHIC_DATA]" at bounding box center [423, 159] width 560 height 23
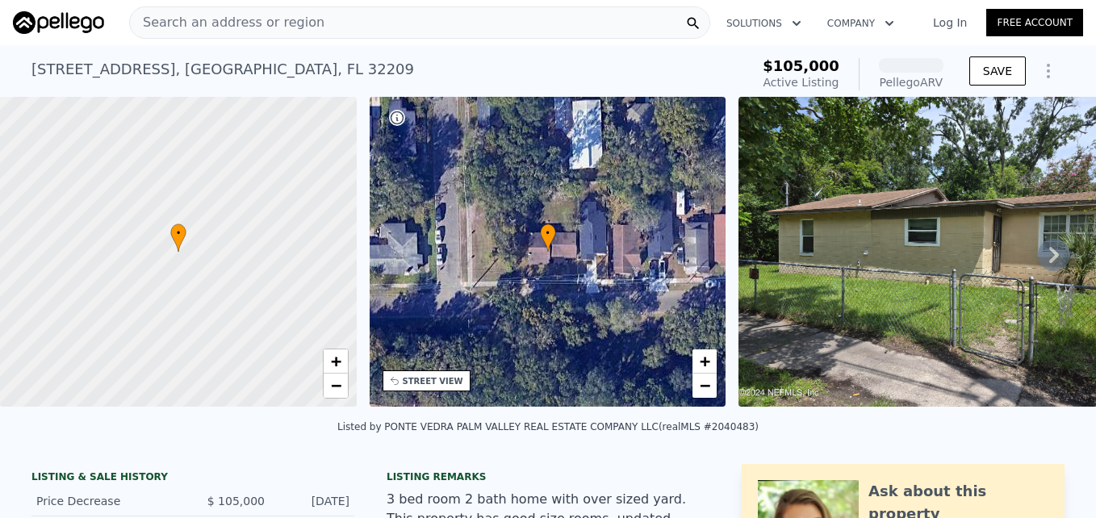
click at [844, 241] on img at bounding box center [945, 252] width 413 height 310
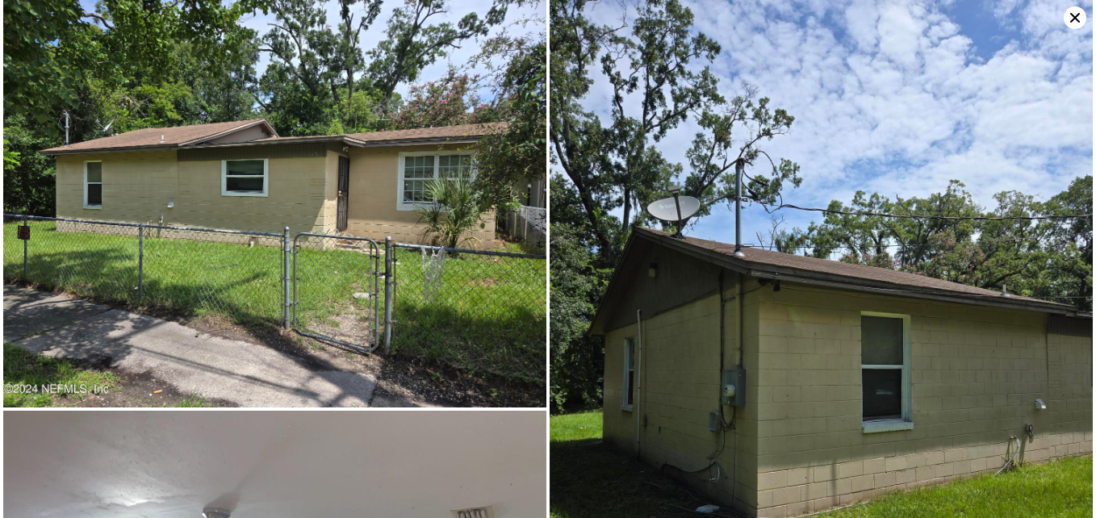
click at [1074, 19] on icon at bounding box center [1076, 18] width 10 height 10
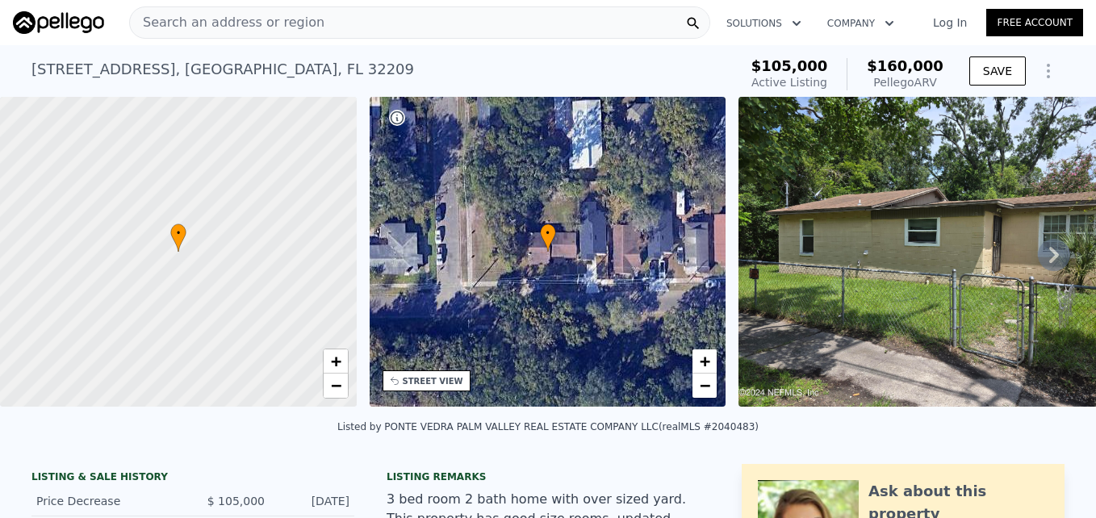
click at [907, 236] on img at bounding box center [945, 252] width 413 height 310
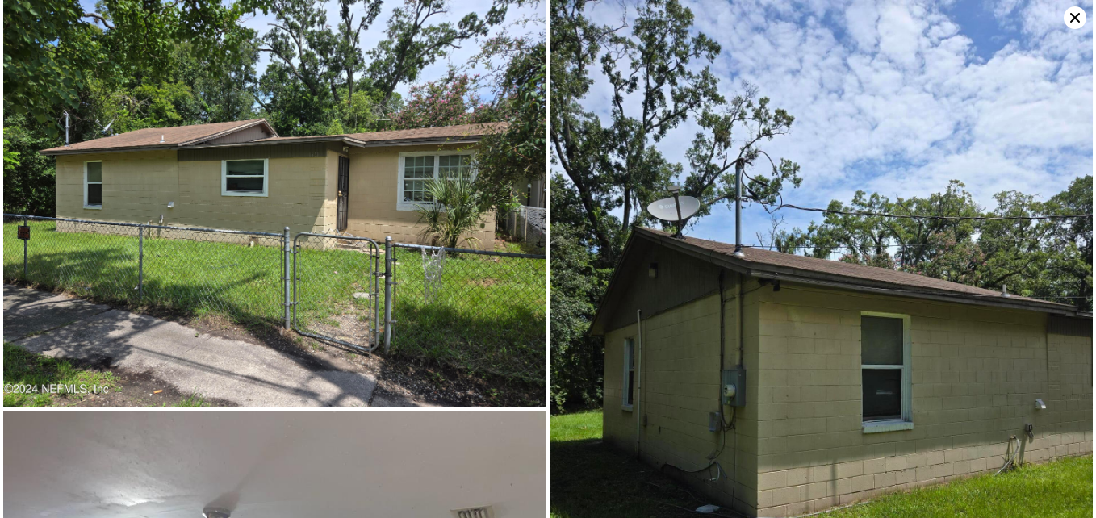
click at [1067, 16] on icon at bounding box center [1075, 17] width 23 height 23
